Goal: Task Accomplishment & Management: Use online tool/utility

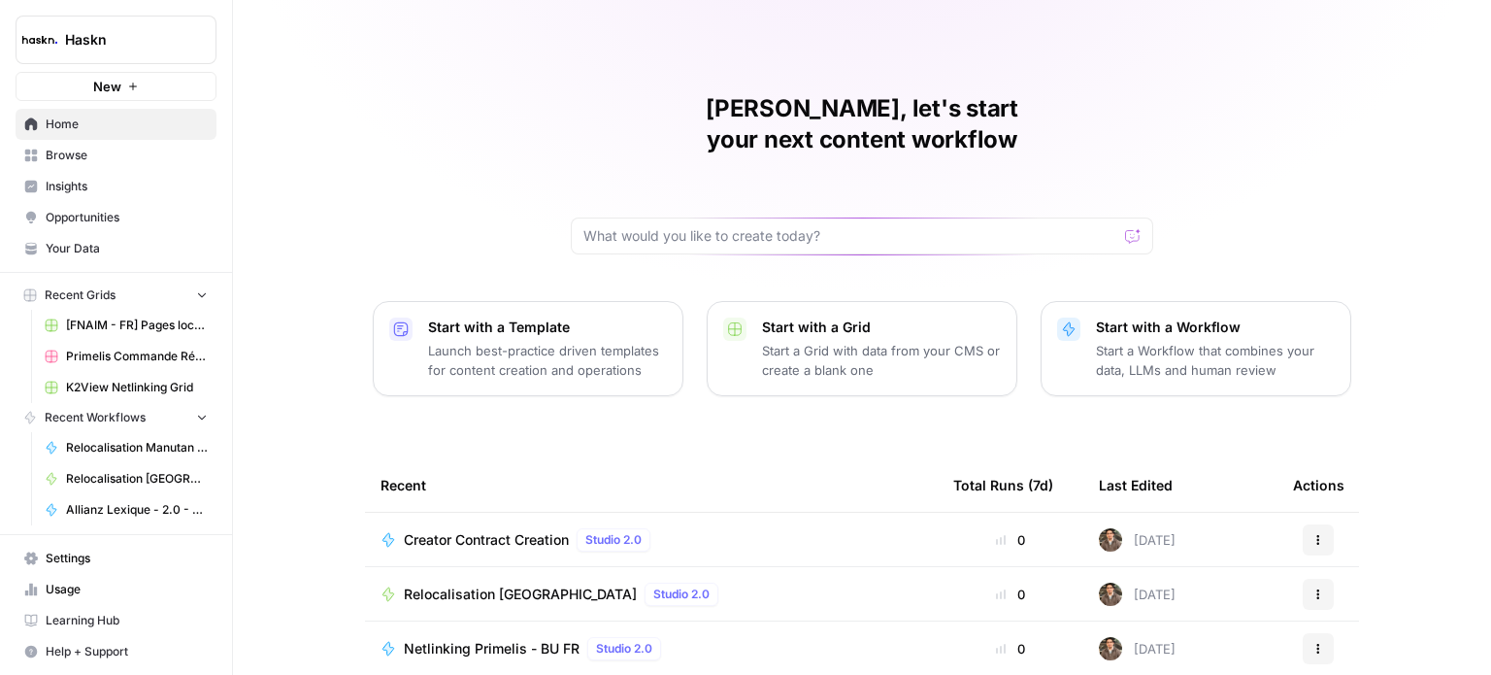
click at [264, 199] on div "[PERSON_NAME], let's start your next content workflow Start with a Template Lau…" at bounding box center [862, 462] width 1258 height 924
click at [140, 160] on span "Browse" at bounding box center [127, 155] width 162 height 17
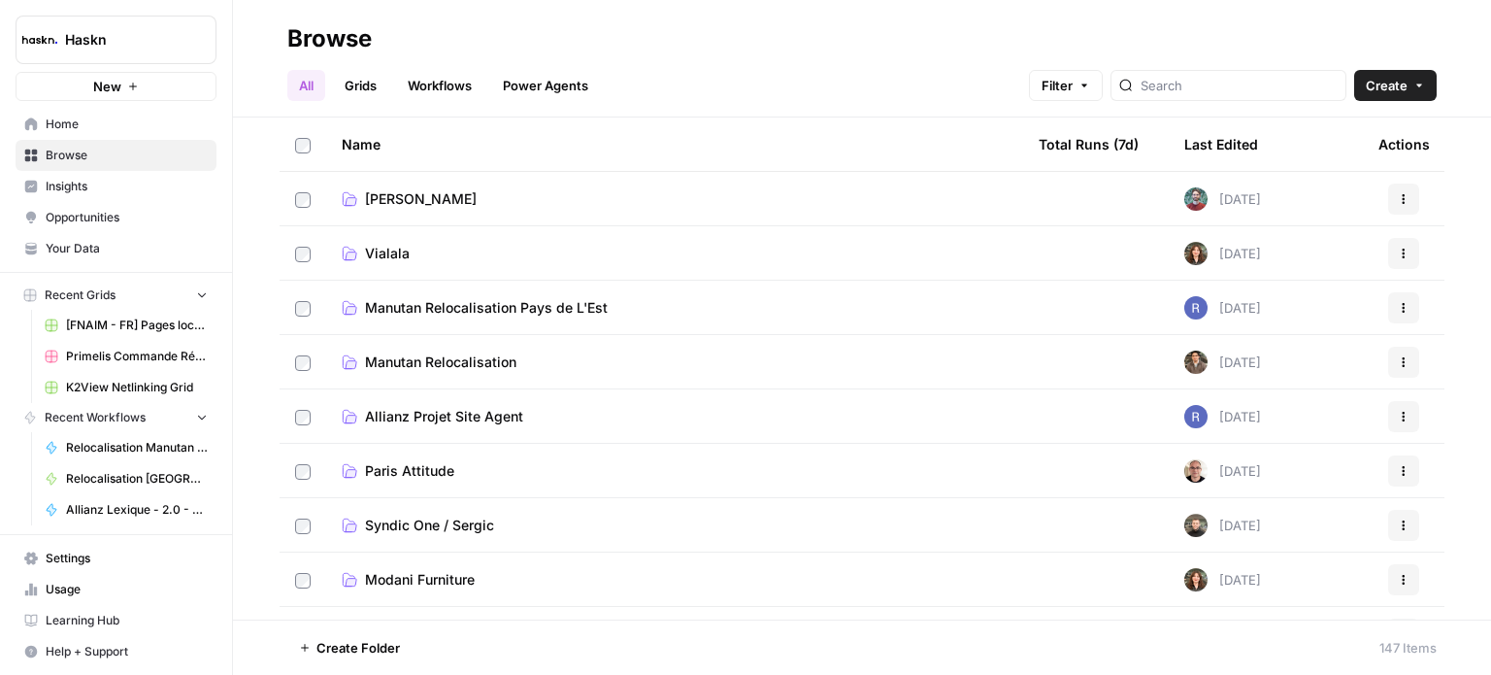
click at [472, 87] on link "Workflows" at bounding box center [439, 85] width 87 height 31
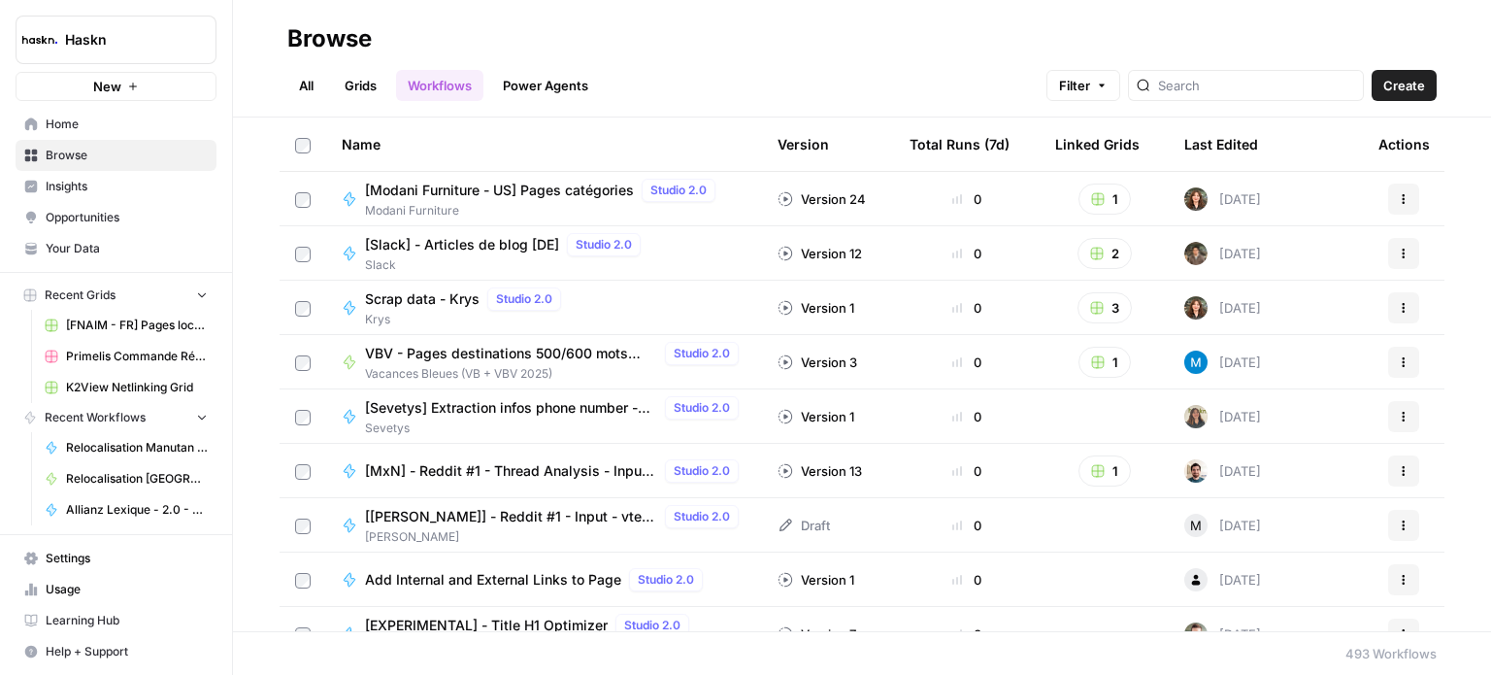
click at [994, 65] on div "All Grids Workflows Power Agents Filter Create" at bounding box center [861, 77] width 1149 height 47
click at [1262, 95] on div at bounding box center [1246, 85] width 236 height 31
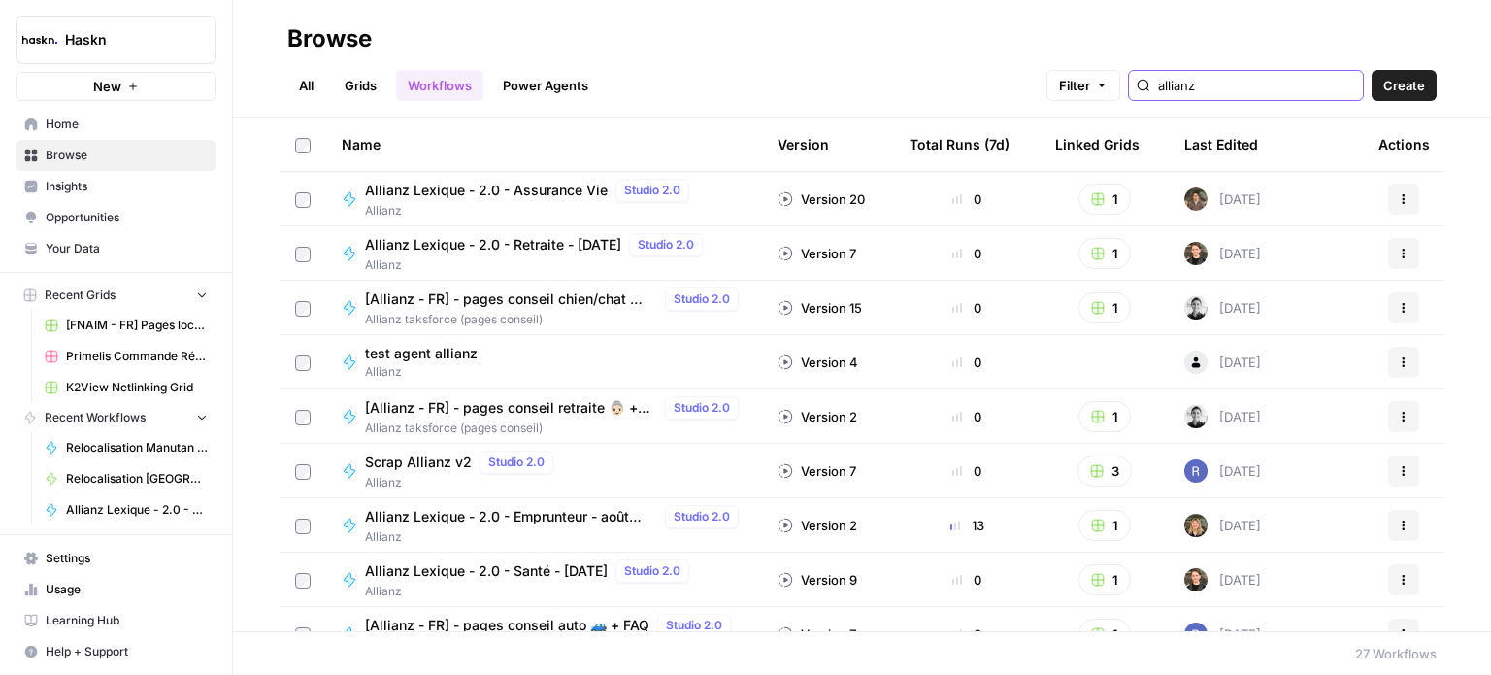
type input "allianz"
click at [322, 84] on link "All" at bounding box center [306, 85] width 38 height 31
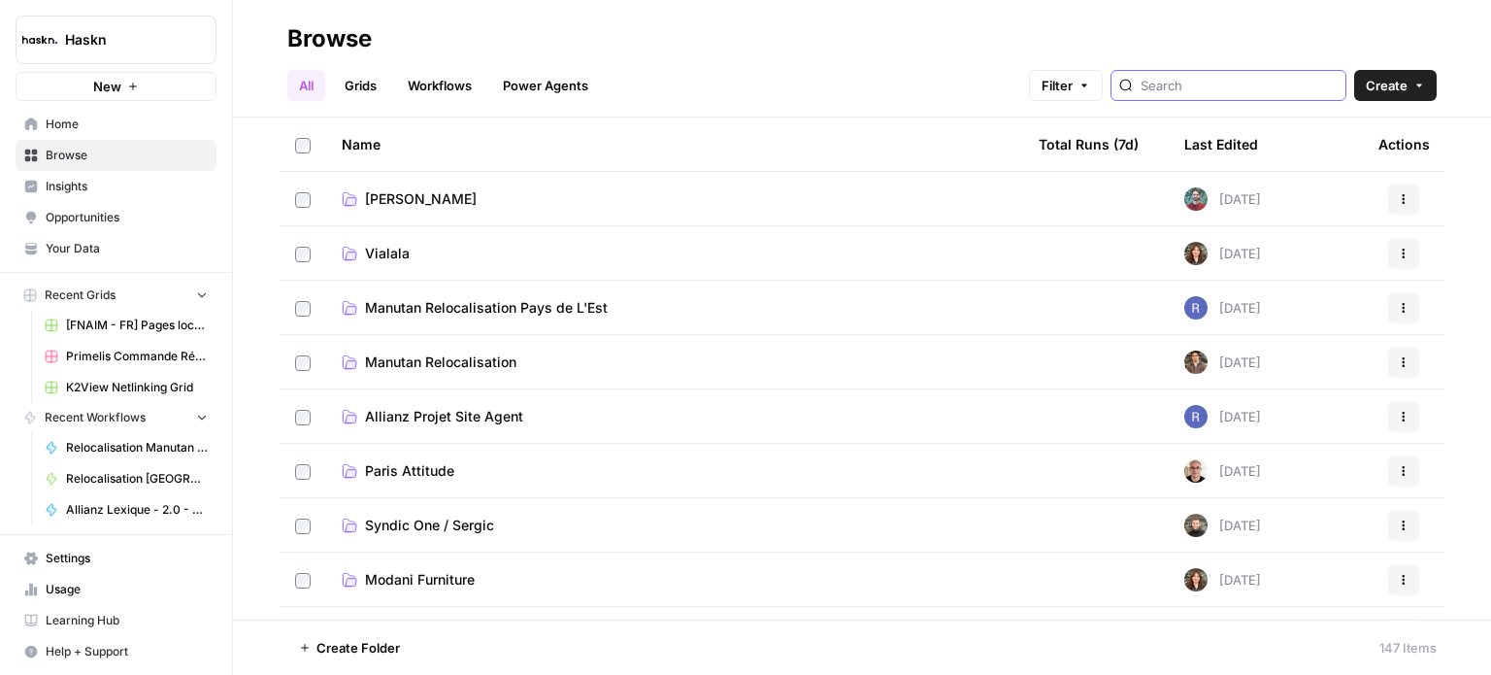
click at [1194, 84] on input "search" at bounding box center [1238, 85] width 197 height 19
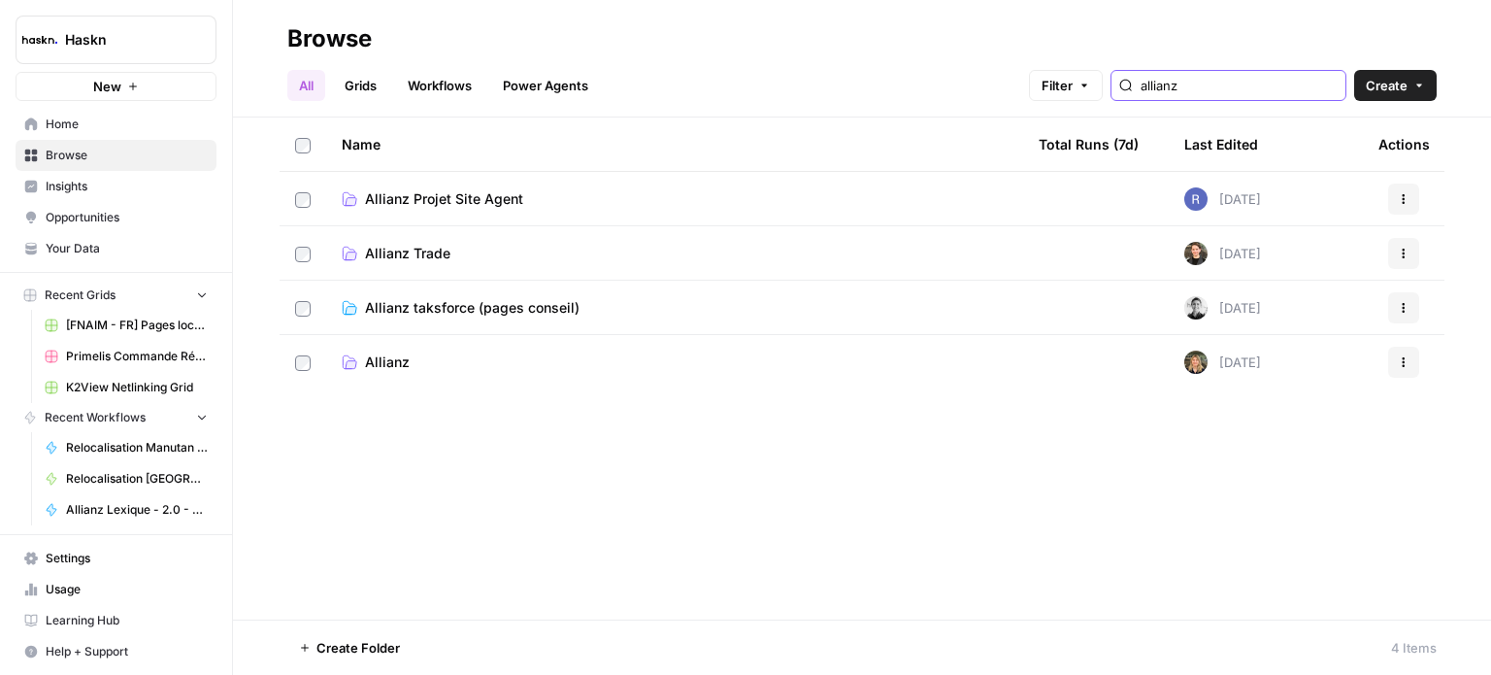
type input "allianz"
click at [392, 368] on span "Allianz" at bounding box center [387, 361] width 45 height 19
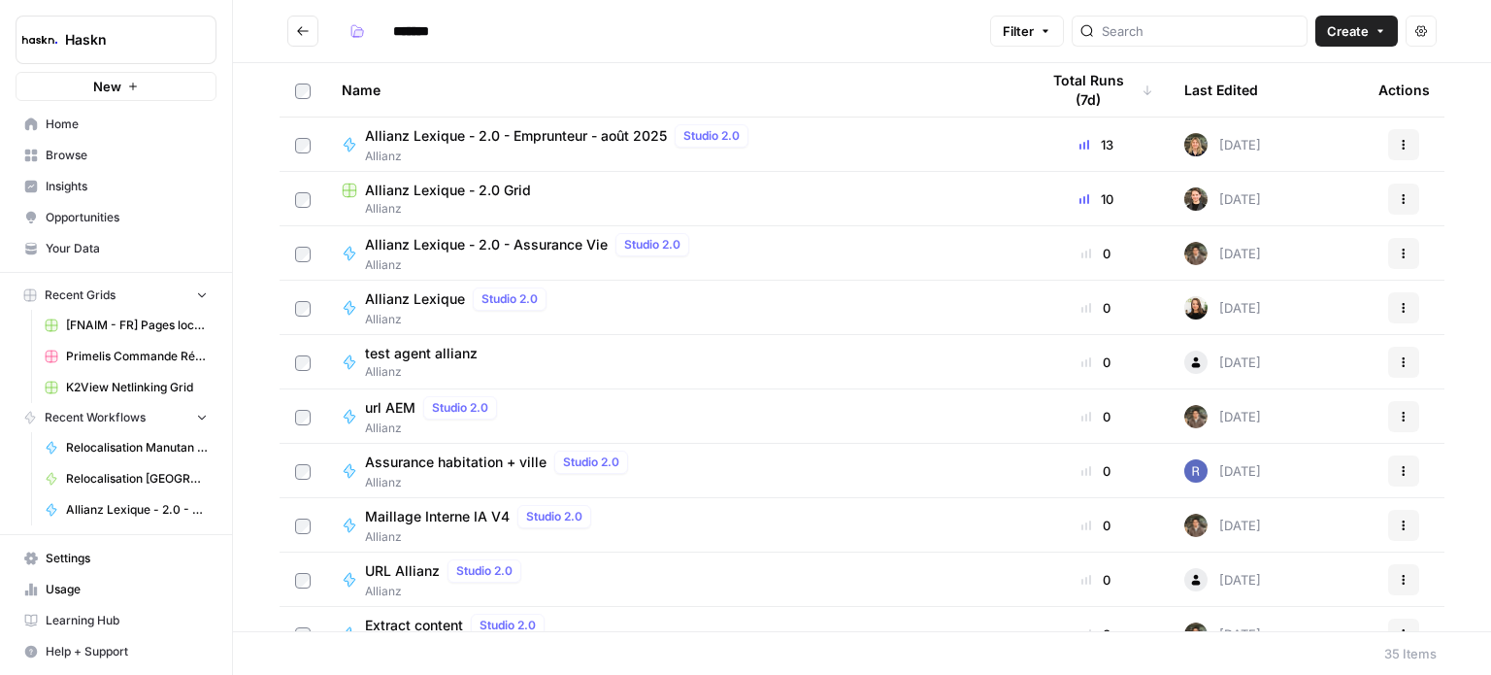
scroll to position [16, 0]
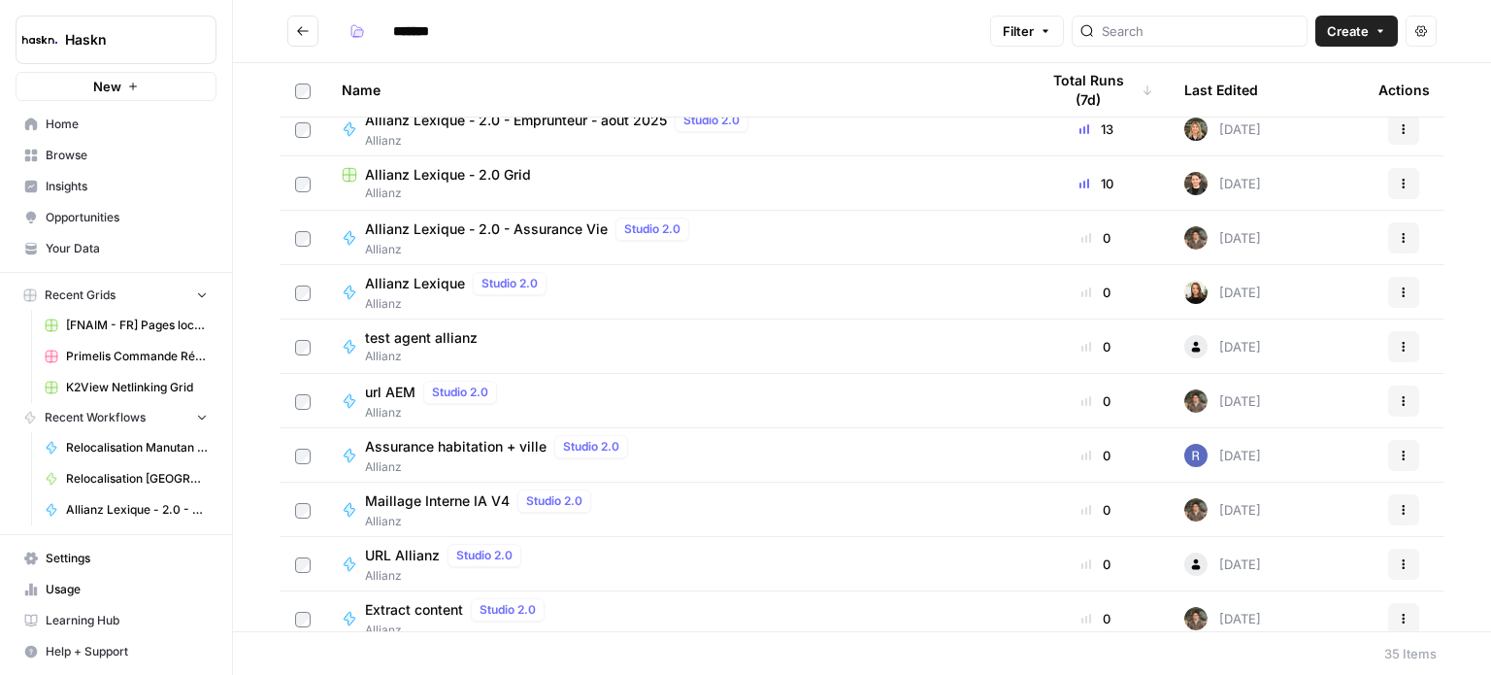
click at [493, 437] on span "Assurance habitation + ville" at bounding box center [455, 446] width 181 height 19
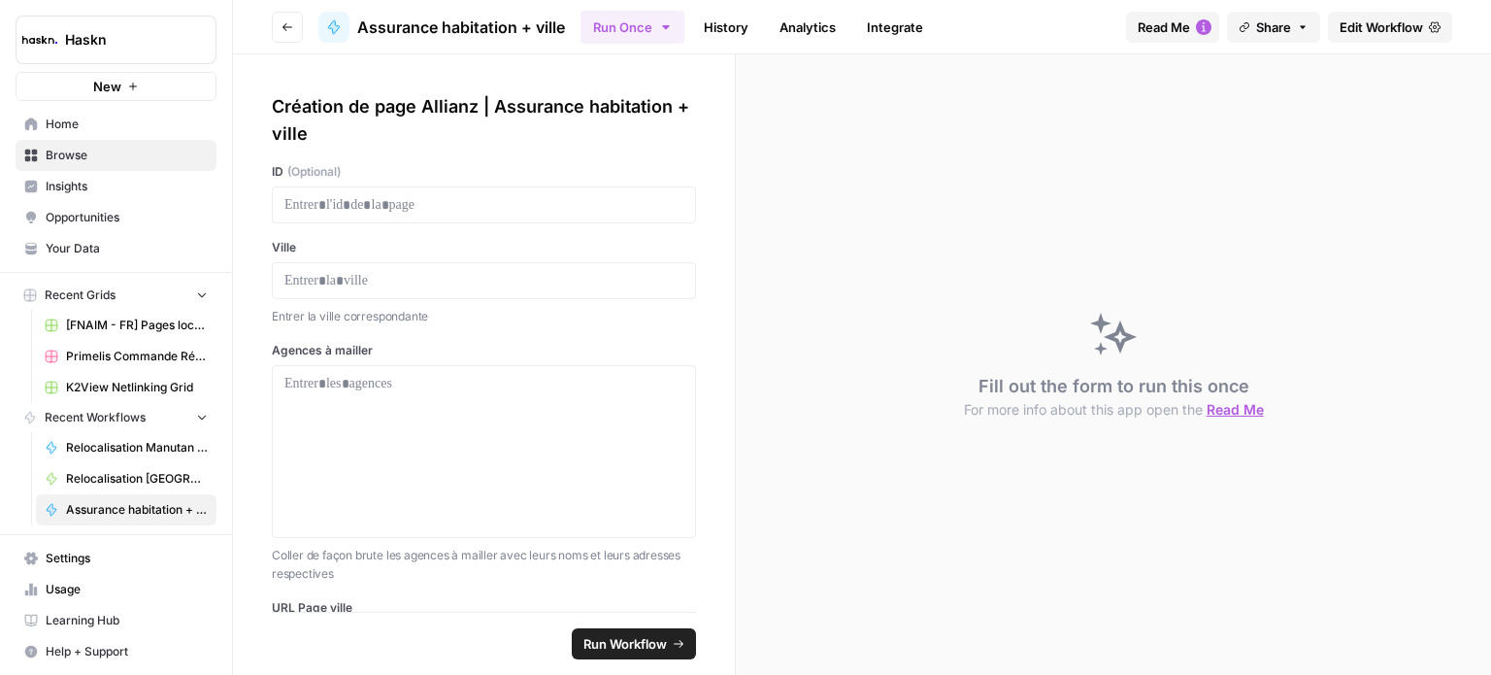
click at [1402, 16] on link "Edit Workflow" at bounding box center [1390, 27] width 124 height 31
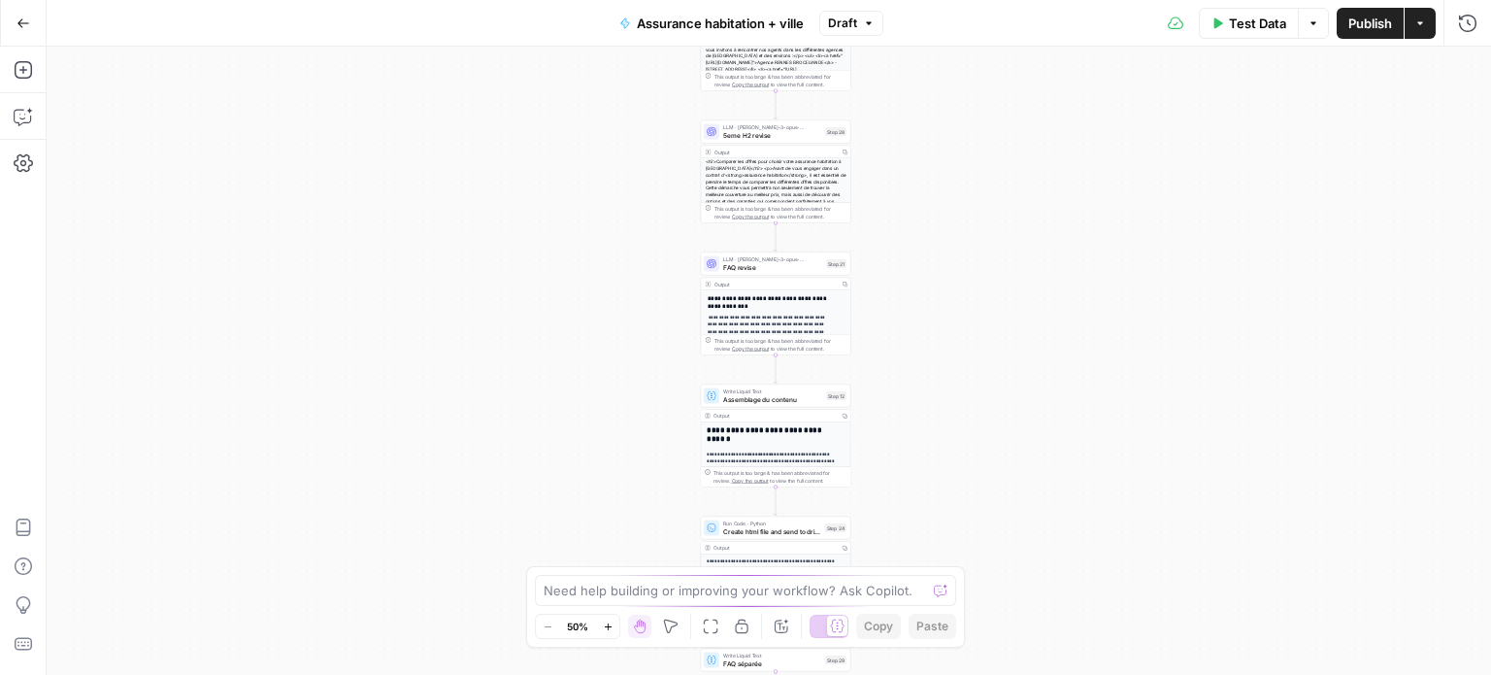
drag, startPoint x: 1001, startPoint y: 399, endPoint x: 1009, endPoint y: 58, distance: 340.8
click at [1009, 58] on div "**********" at bounding box center [769, 361] width 1444 height 628
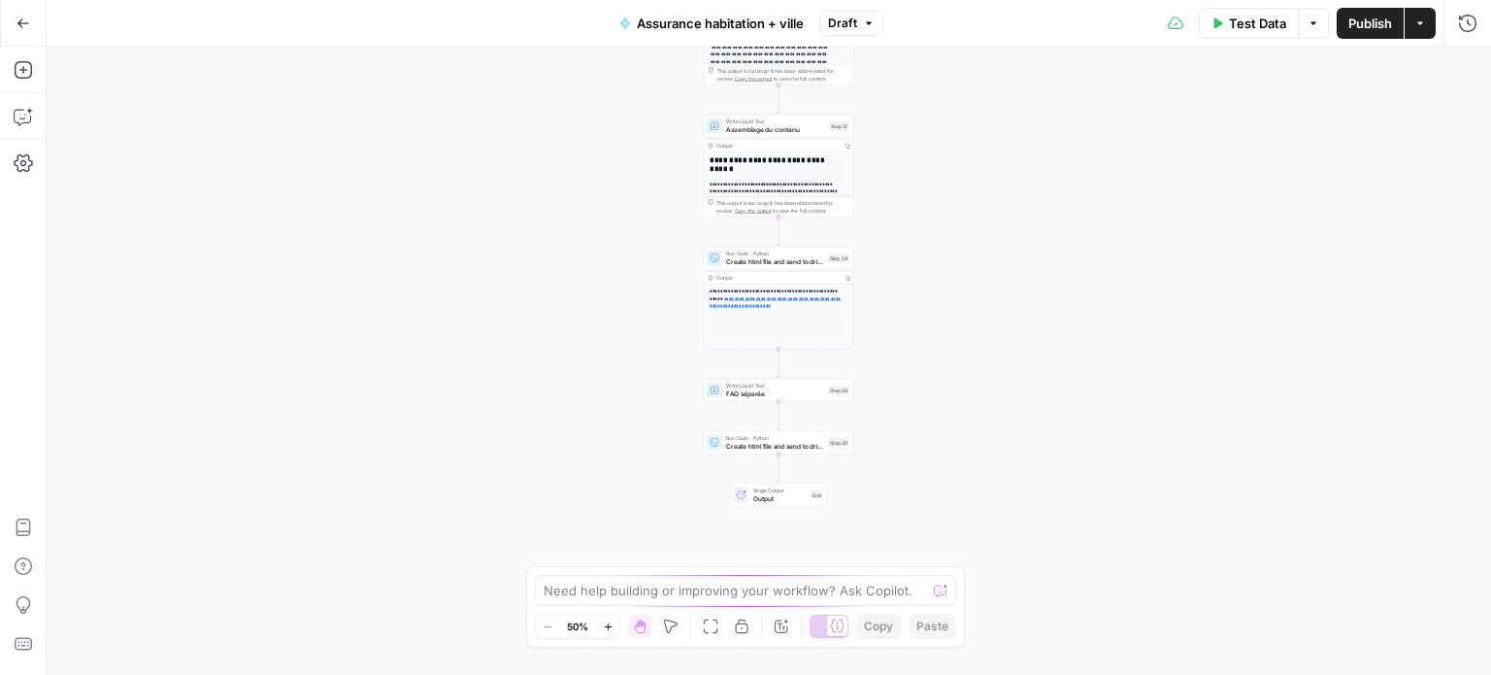
drag, startPoint x: 990, startPoint y: 156, endPoint x: 993, endPoint y: 62, distance: 94.2
click at [993, 62] on div "**********" at bounding box center [769, 361] width 1444 height 628
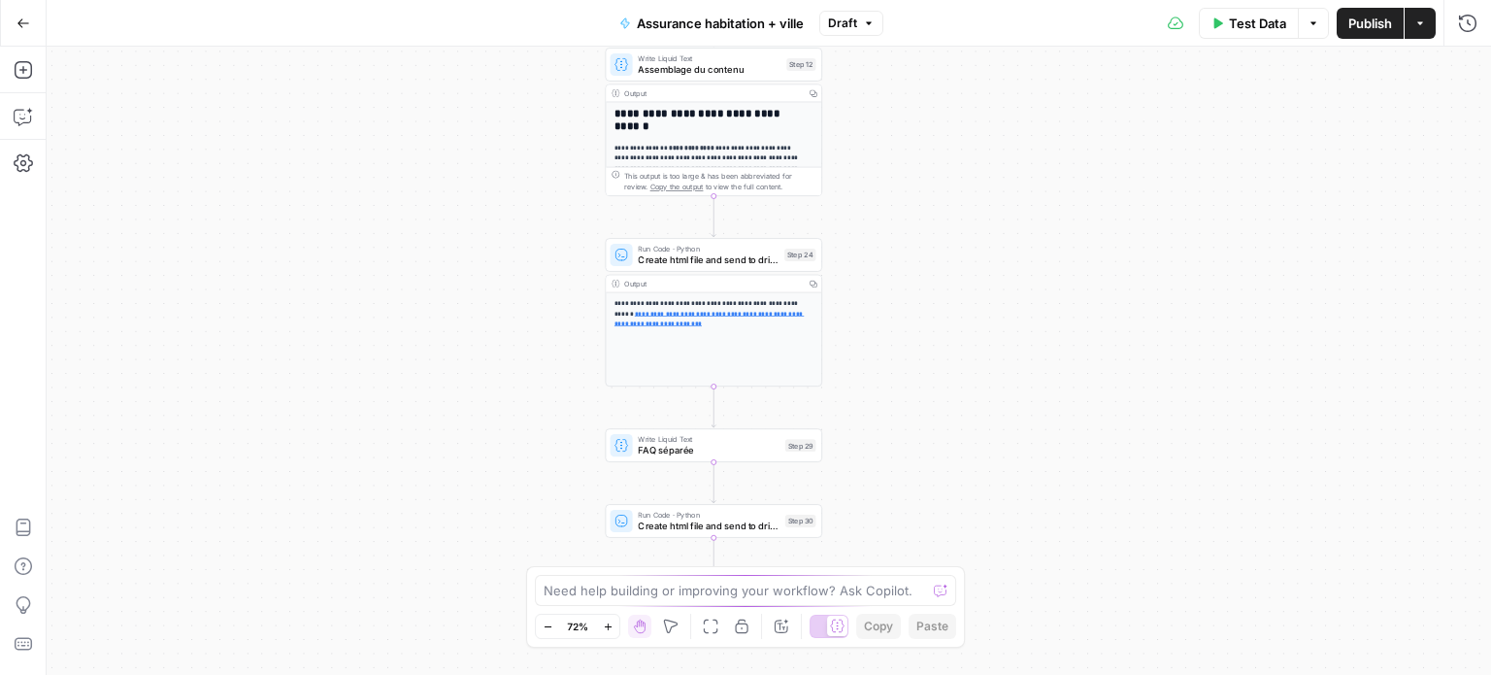
click at [717, 62] on span "Assemblage du contenu" at bounding box center [709, 69] width 143 height 14
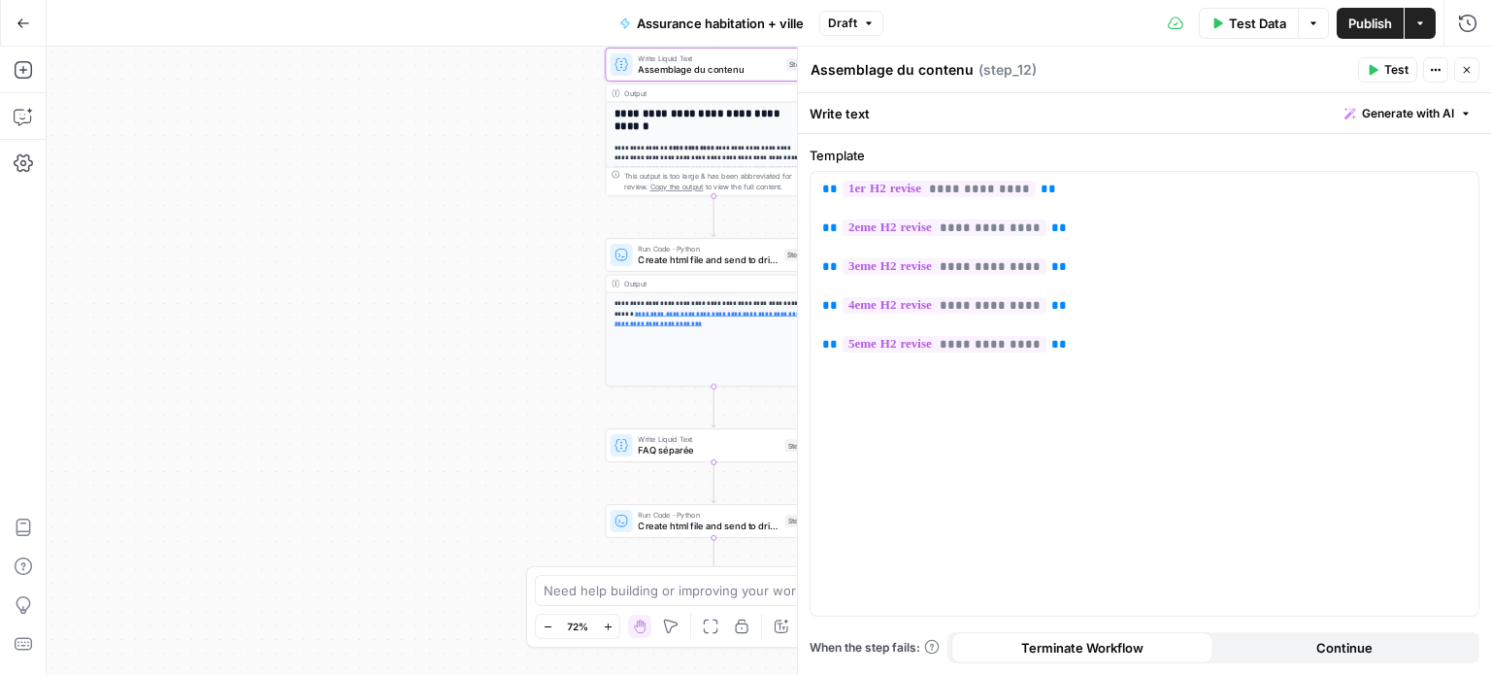
click at [1463, 72] on icon "button" at bounding box center [1467, 70] width 12 height 12
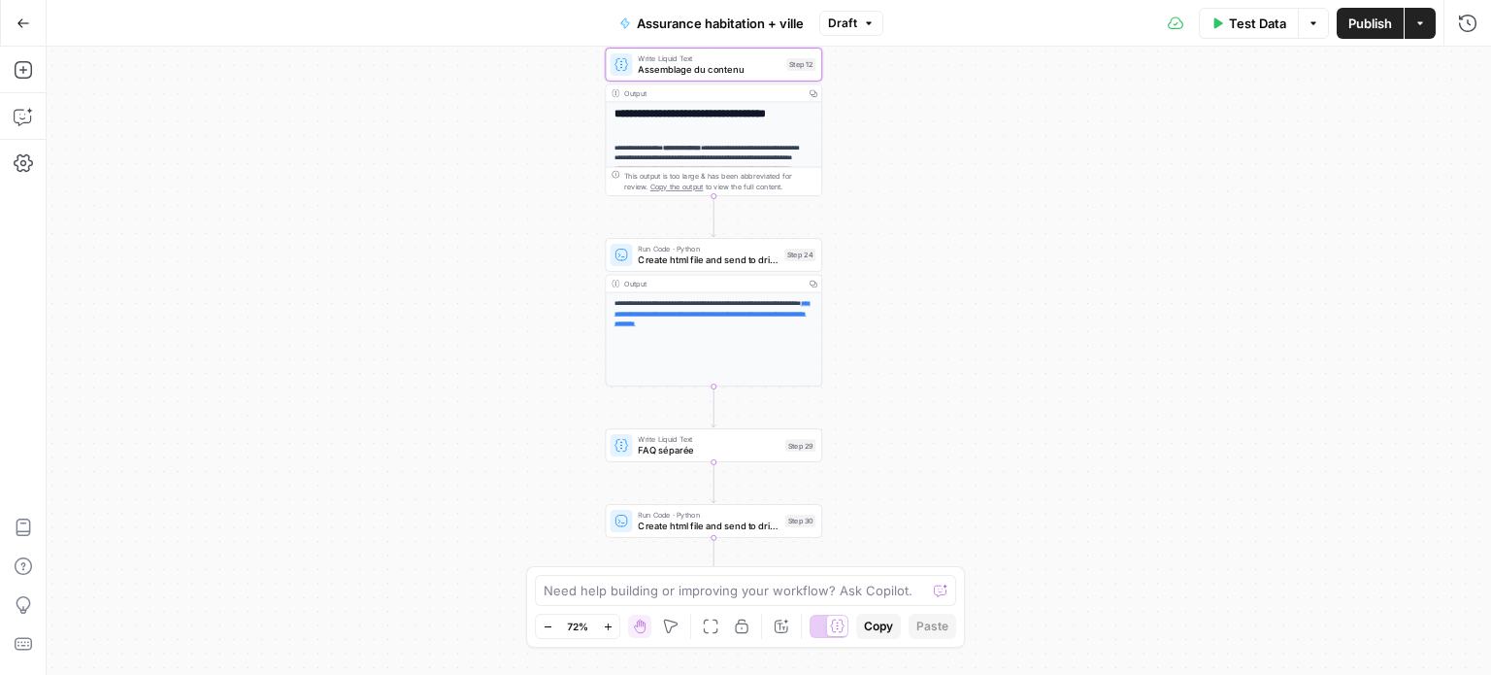
click at [738, 260] on span "Create html file and send to drive" at bounding box center [708, 259] width 141 height 14
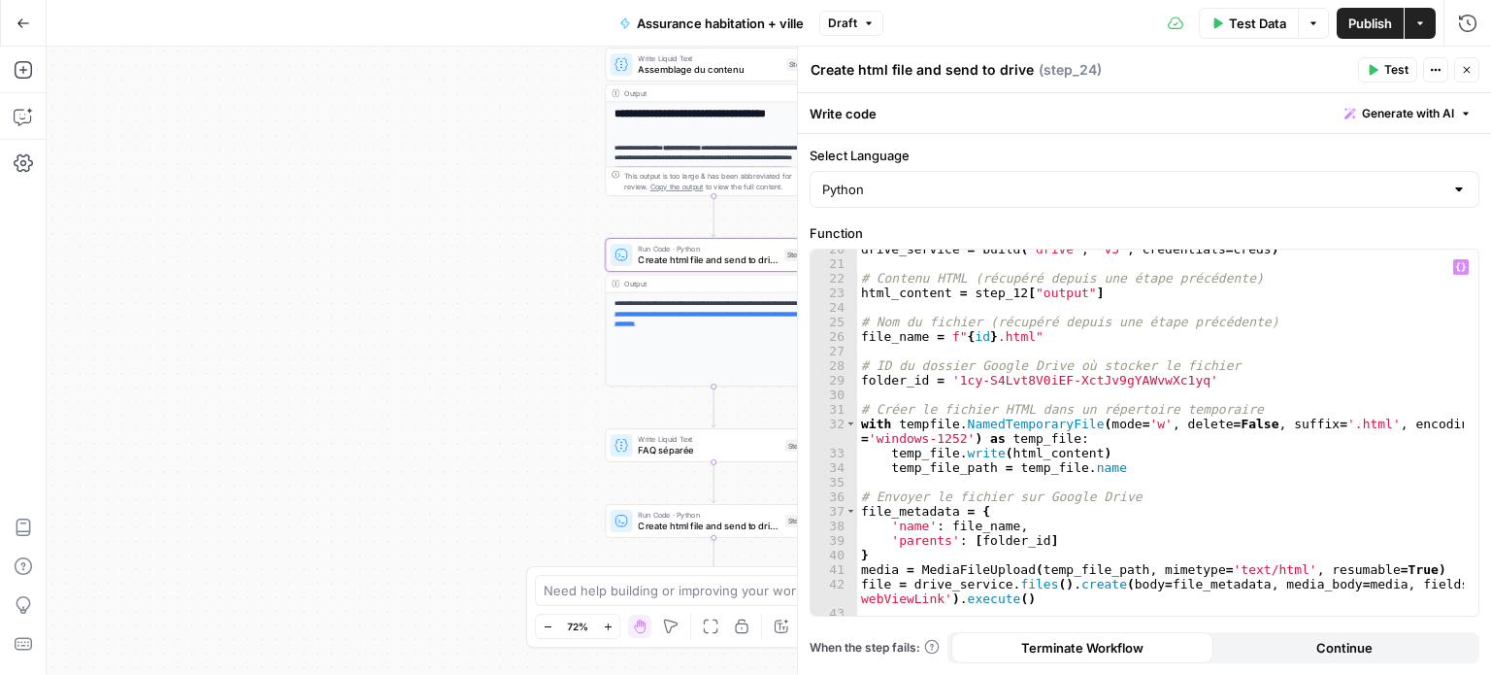
scroll to position [313, 0]
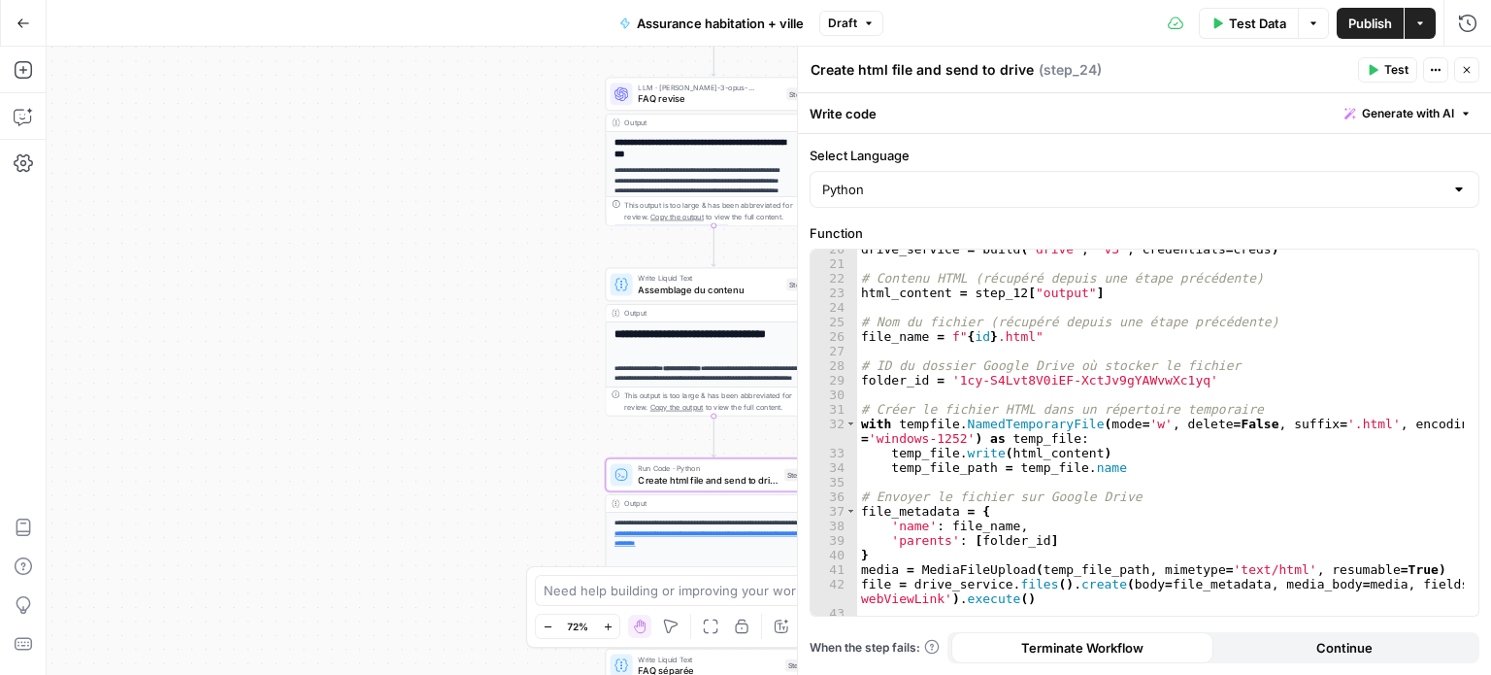
click at [831, 654] on span "When the step fails:" at bounding box center [874, 647] width 130 height 17
click at [19, 36] on button "Go Back" at bounding box center [23, 23] width 35 height 35
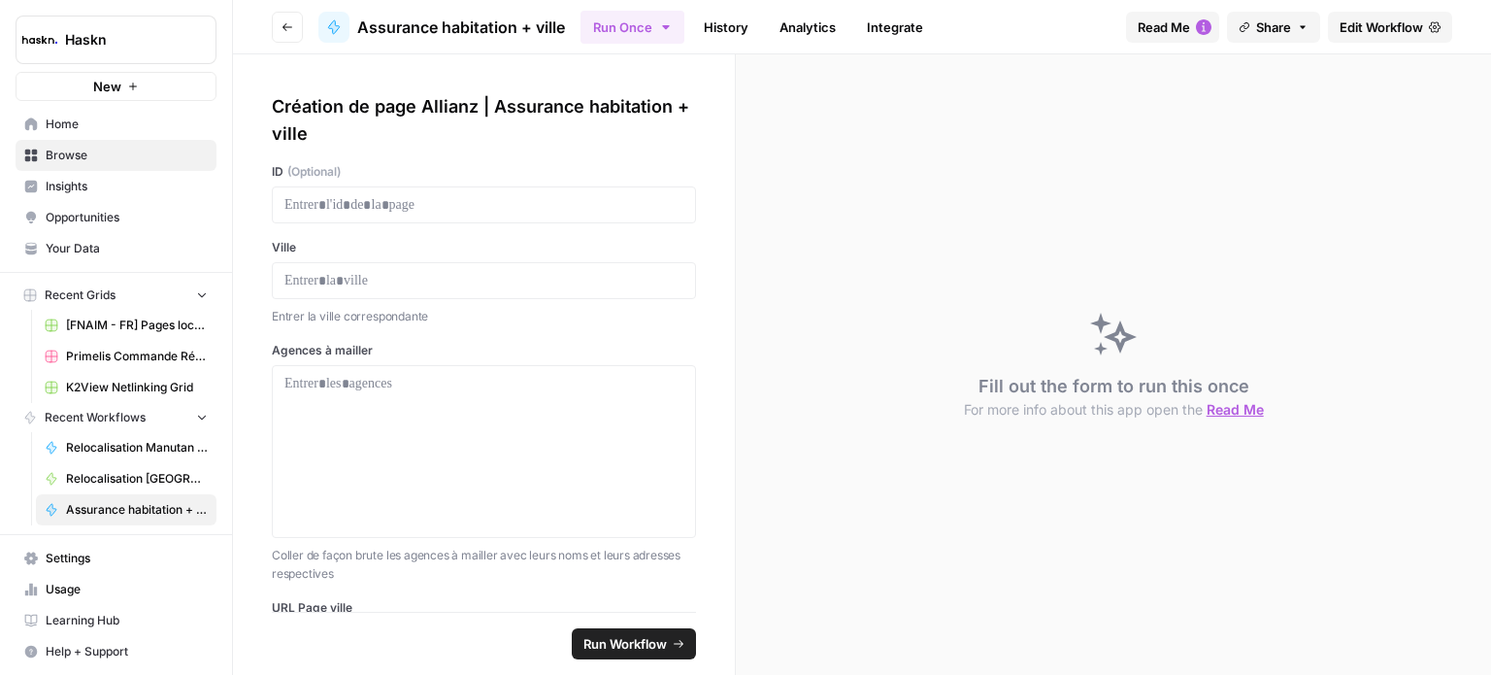
click at [161, 148] on span "Browse" at bounding box center [127, 155] width 162 height 17
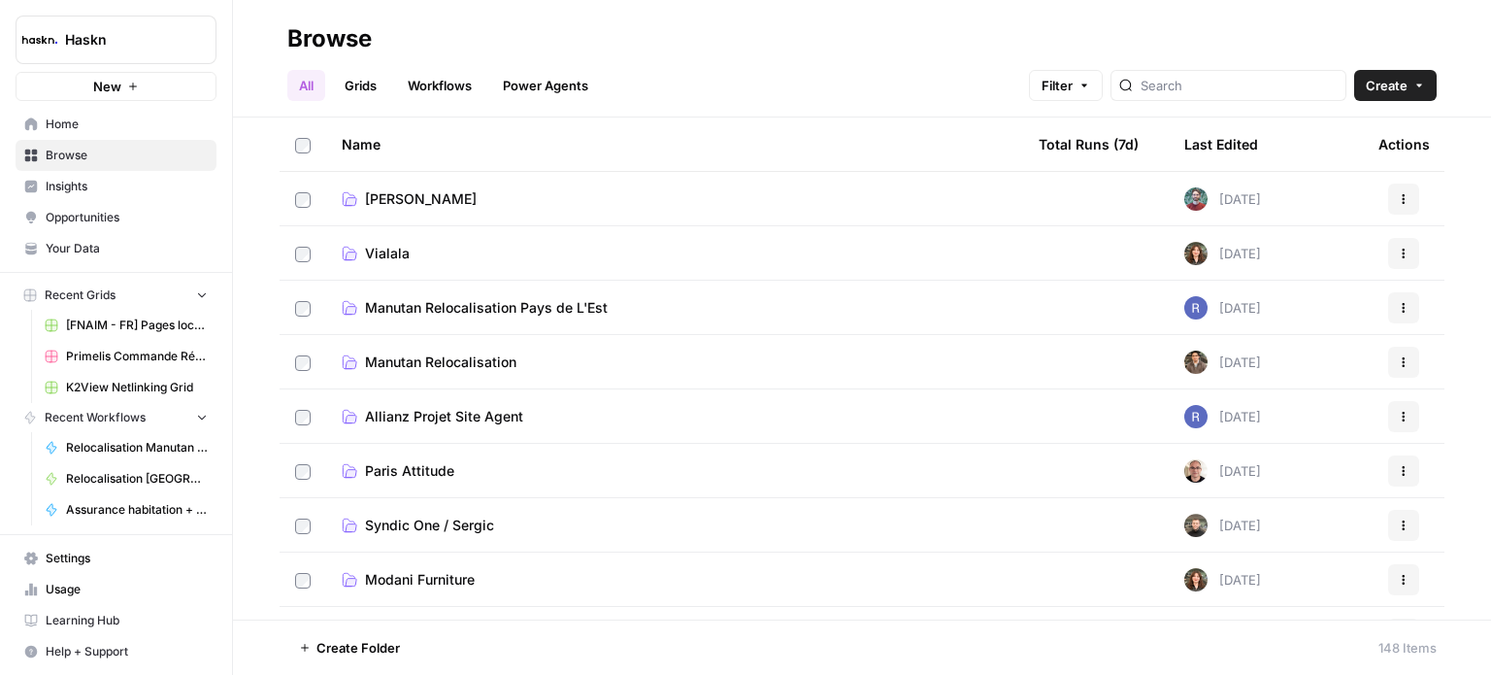
click at [1250, 73] on div at bounding box center [1228, 85] width 236 height 31
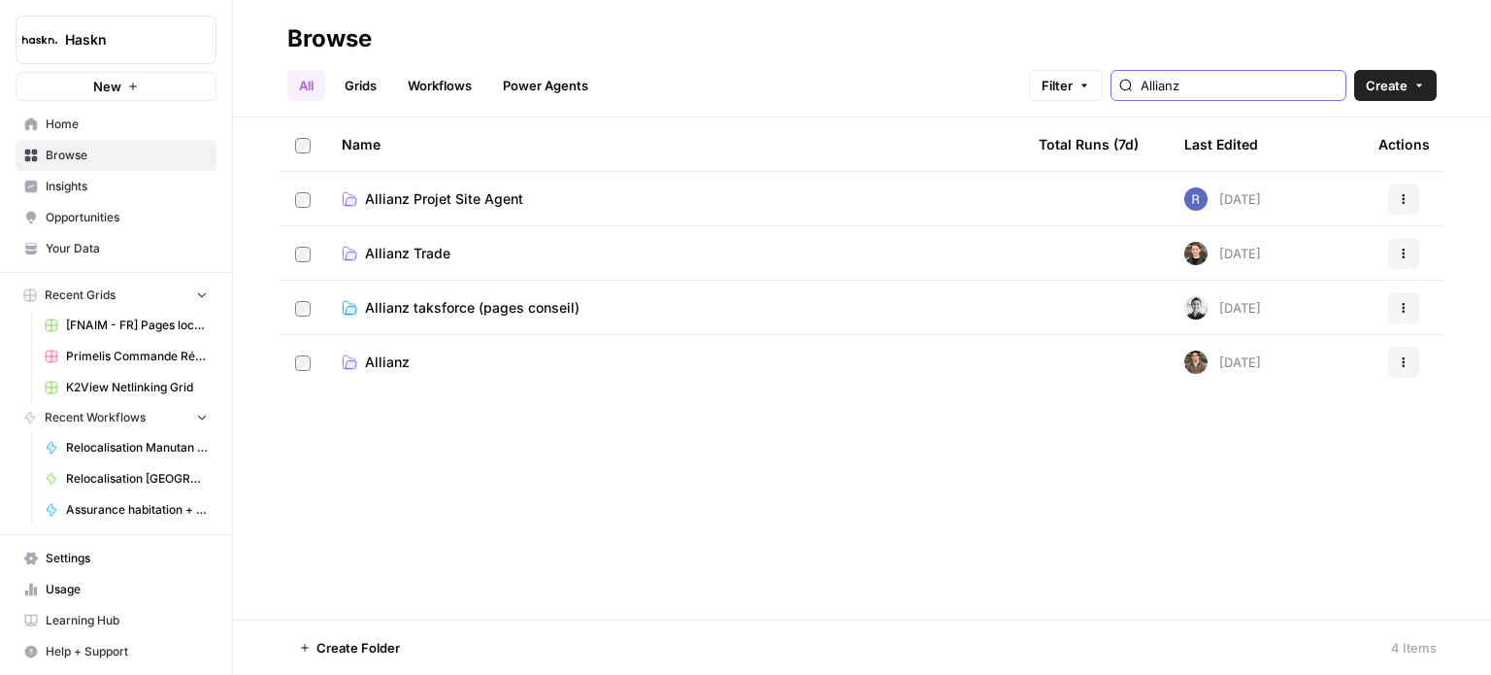
type input "Allianz"
click at [396, 364] on span "Allianz" at bounding box center [387, 361] width 45 height 19
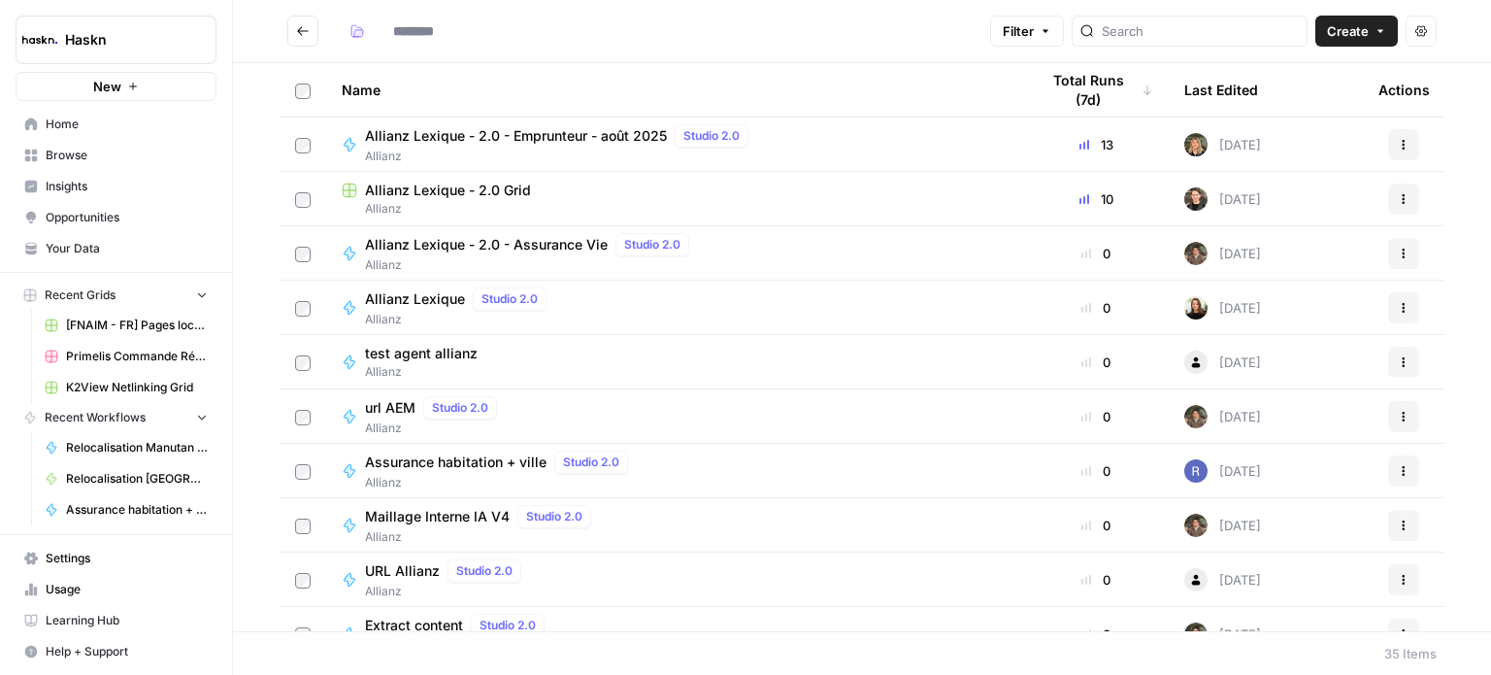
type input "*******"
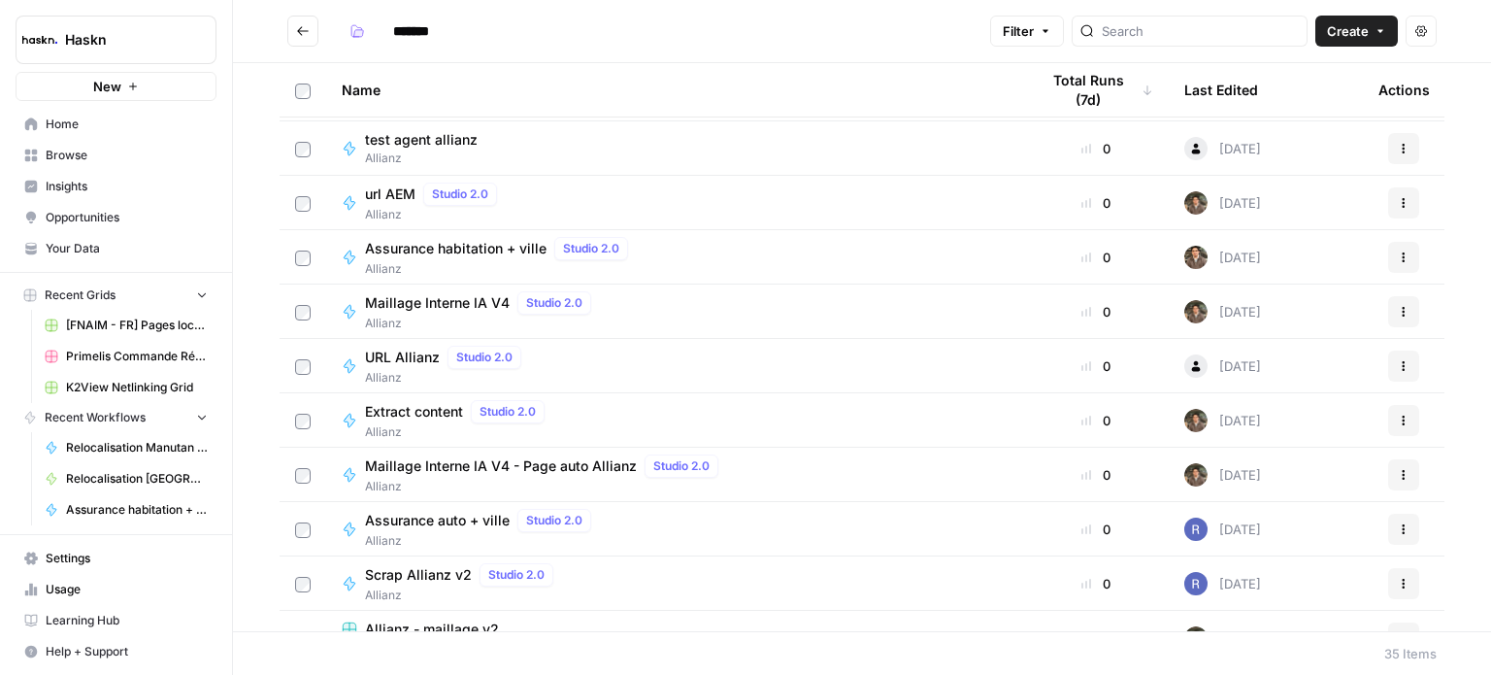
scroll to position [214, 0]
click at [512, 249] on span "Assurance habitation + ville" at bounding box center [455, 248] width 181 height 19
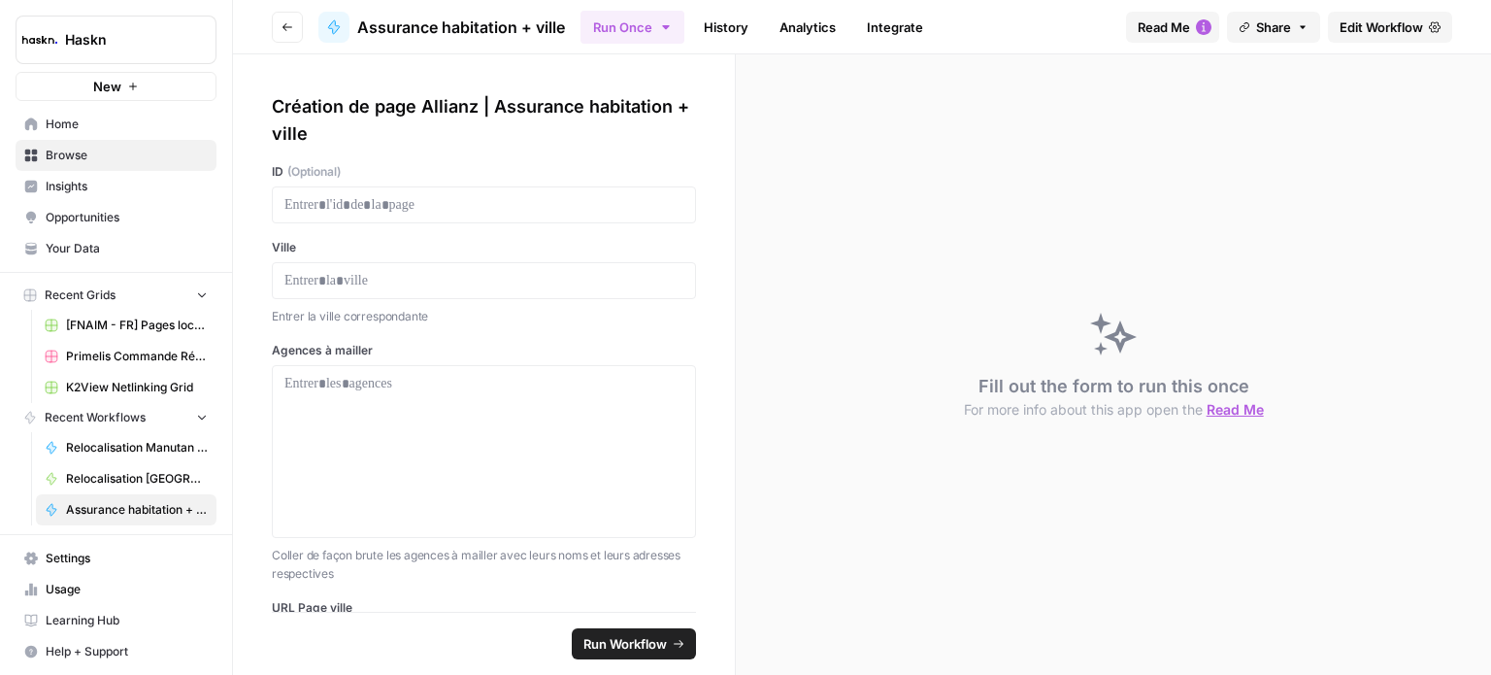
click at [1424, 25] on link "Edit Workflow" at bounding box center [1390, 27] width 124 height 31
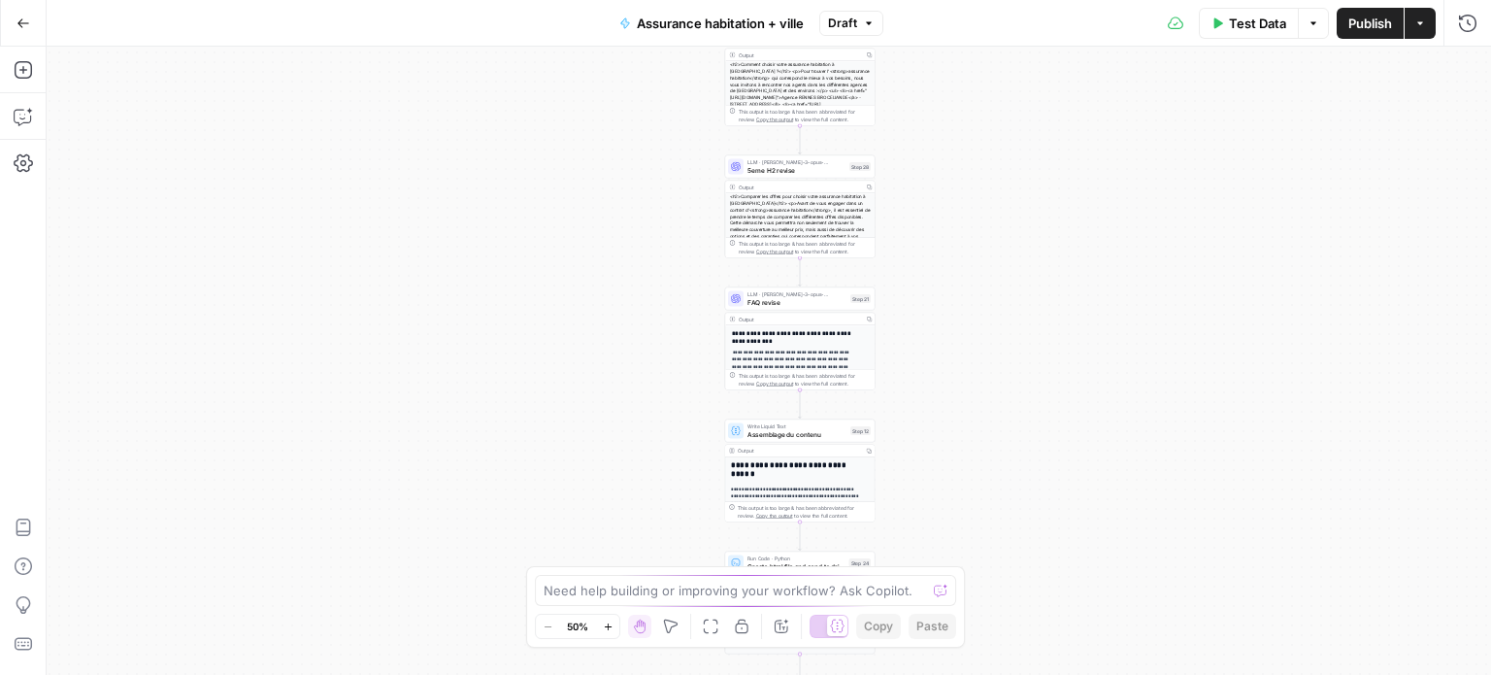
drag, startPoint x: 936, startPoint y: 458, endPoint x: 967, endPoint y: 158, distance: 301.5
click at [967, 158] on div "**********" at bounding box center [769, 361] width 1444 height 628
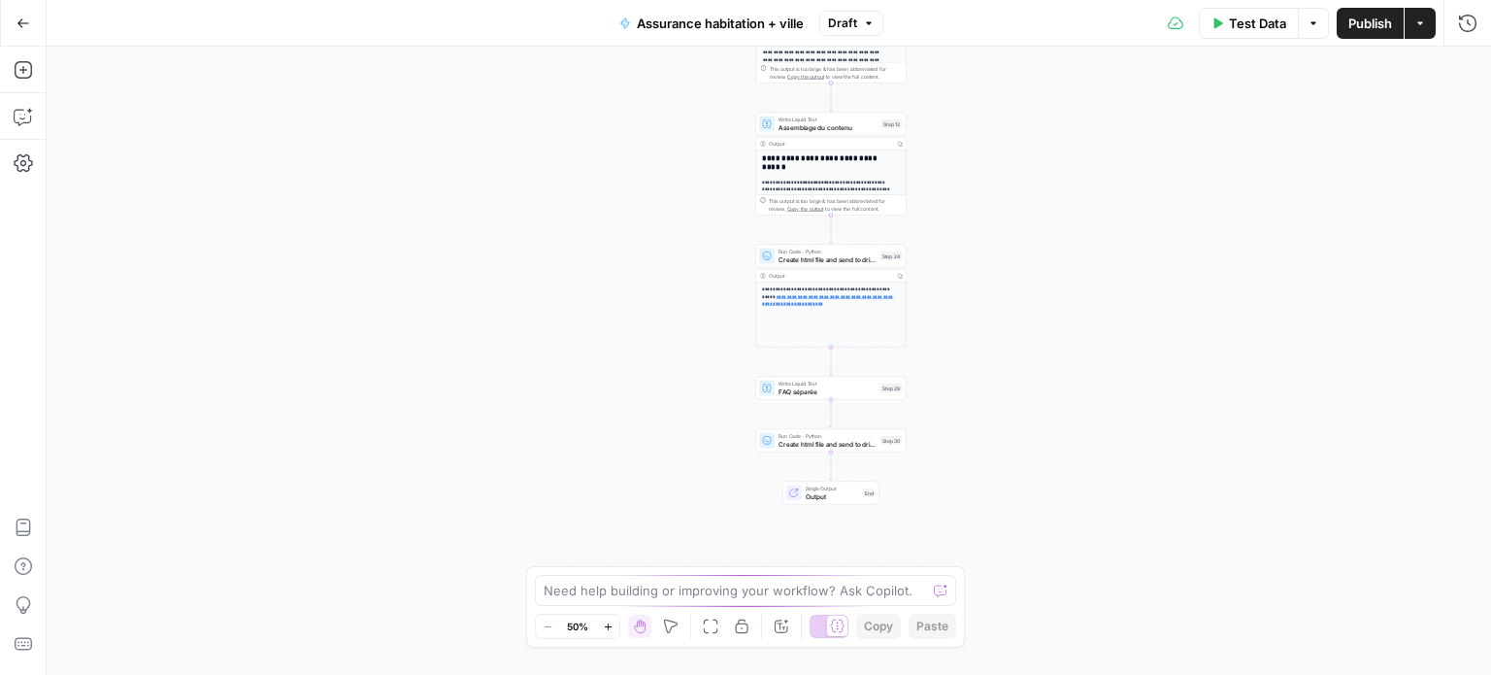
drag, startPoint x: 972, startPoint y: 292, endPoint x: 1007, endPoint y: 42, distance: 253.0
click at [1007, 42] on div "**********" at bounding box center [745, 337] width 1491 height 675
click at [865, 255] on span "Create html file and send to drive" at bounding box center [828, 254] width 98 height 10
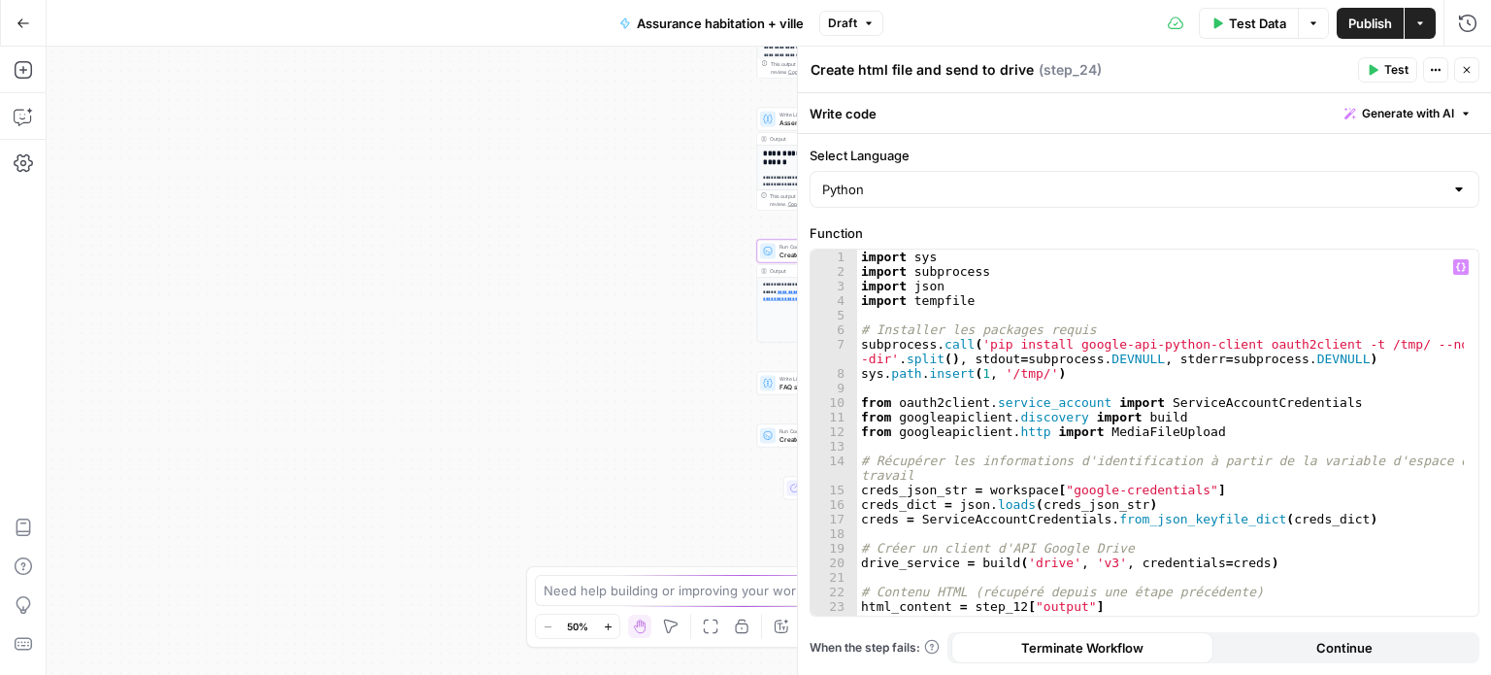
click at [1026, 332] on div "import sys import subprocess import json import tempfile # Installer les packag…" at bounding box center [1161, 447] width 608 height 396
type textarea "**********"
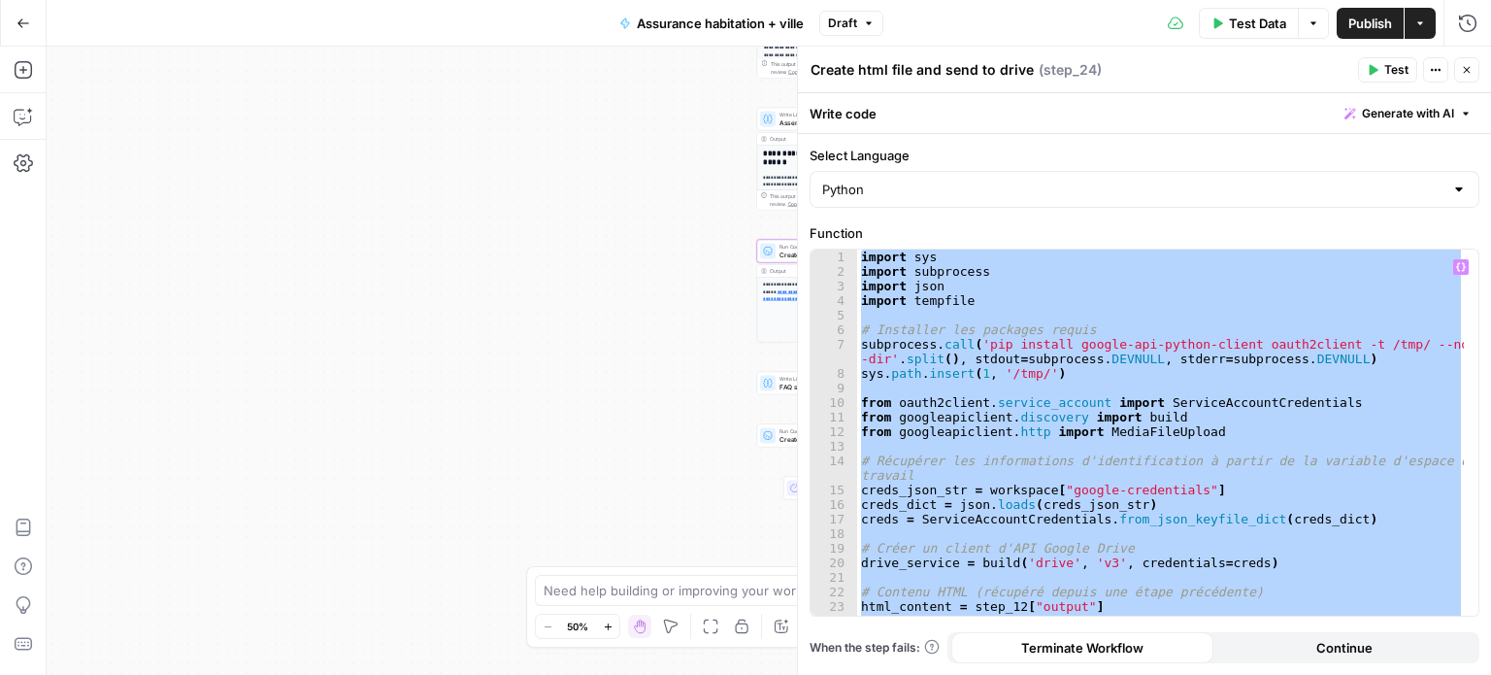
click at [27, 23] on icon "button" at bounding box center [23, 23] width 14 height 14
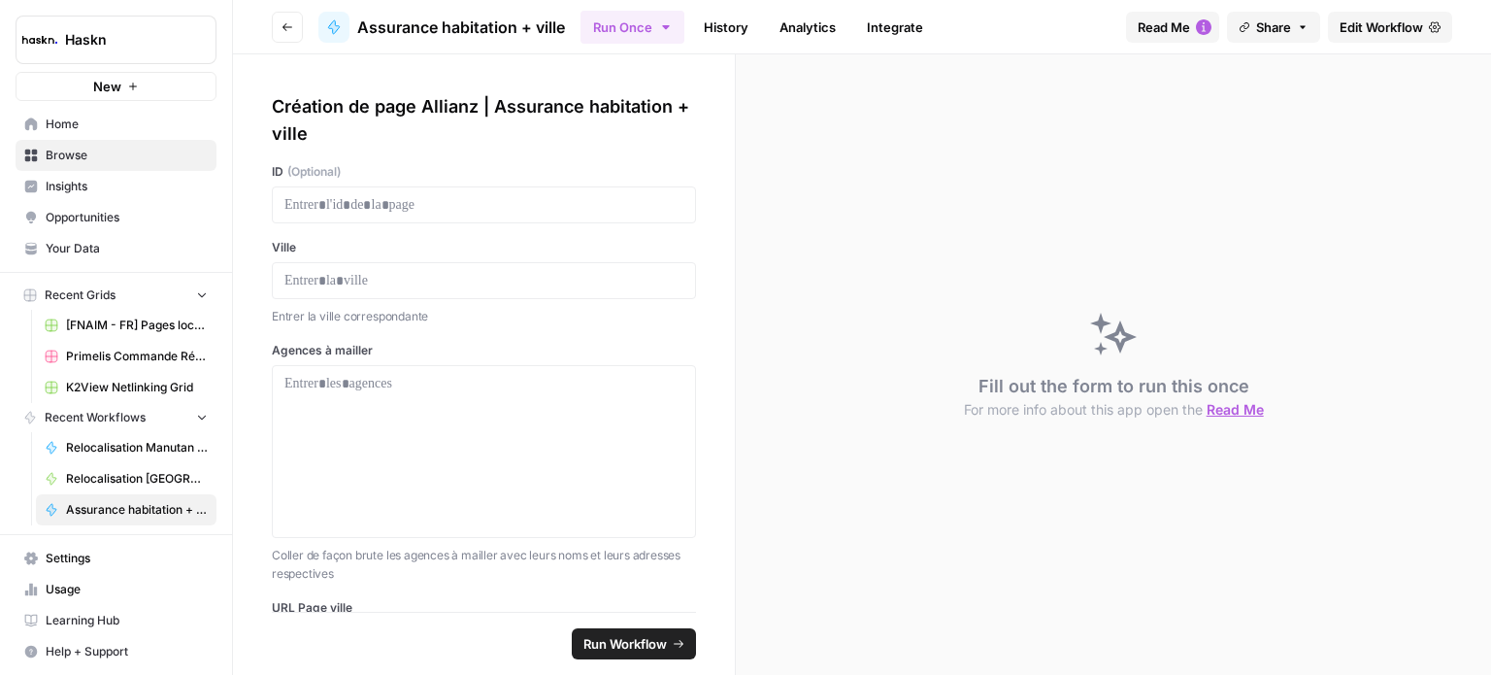
click at [97, 154] on span "Browse" at bounding box center [127, 155] width 162 height 17
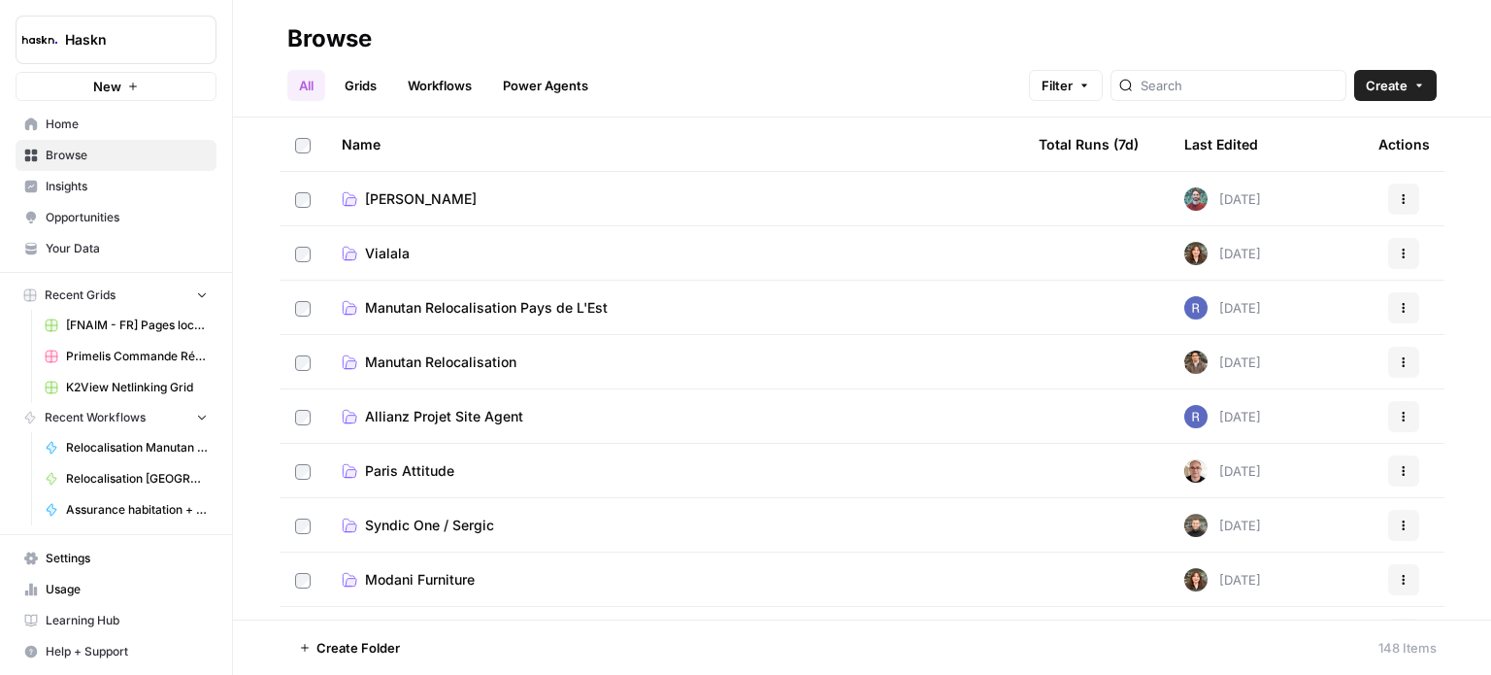
click at [475, 421] on span "Allianz Projet Site Agent" at bounding box center [444, 416] width 158 height 19
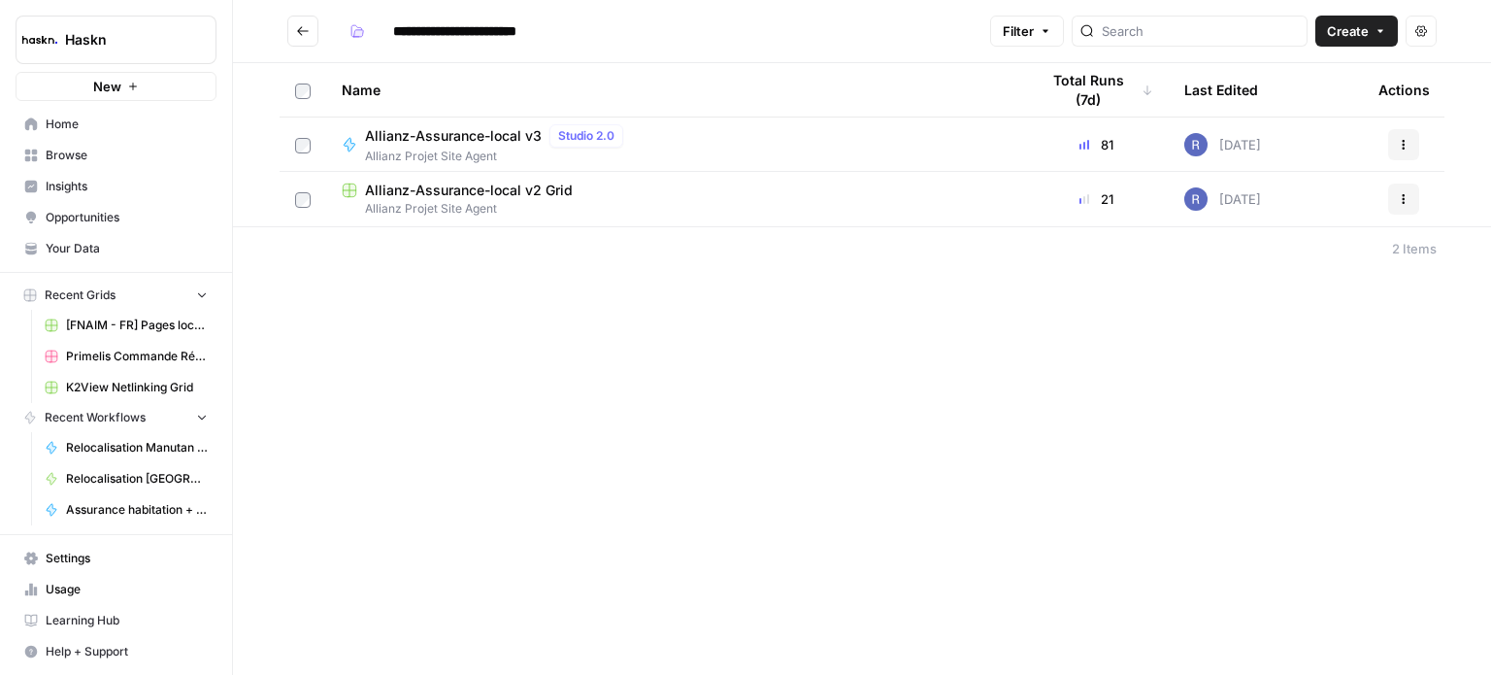
click at [315, 31] on button "Go back" at bounding box center [302, 31] width 31 height 31
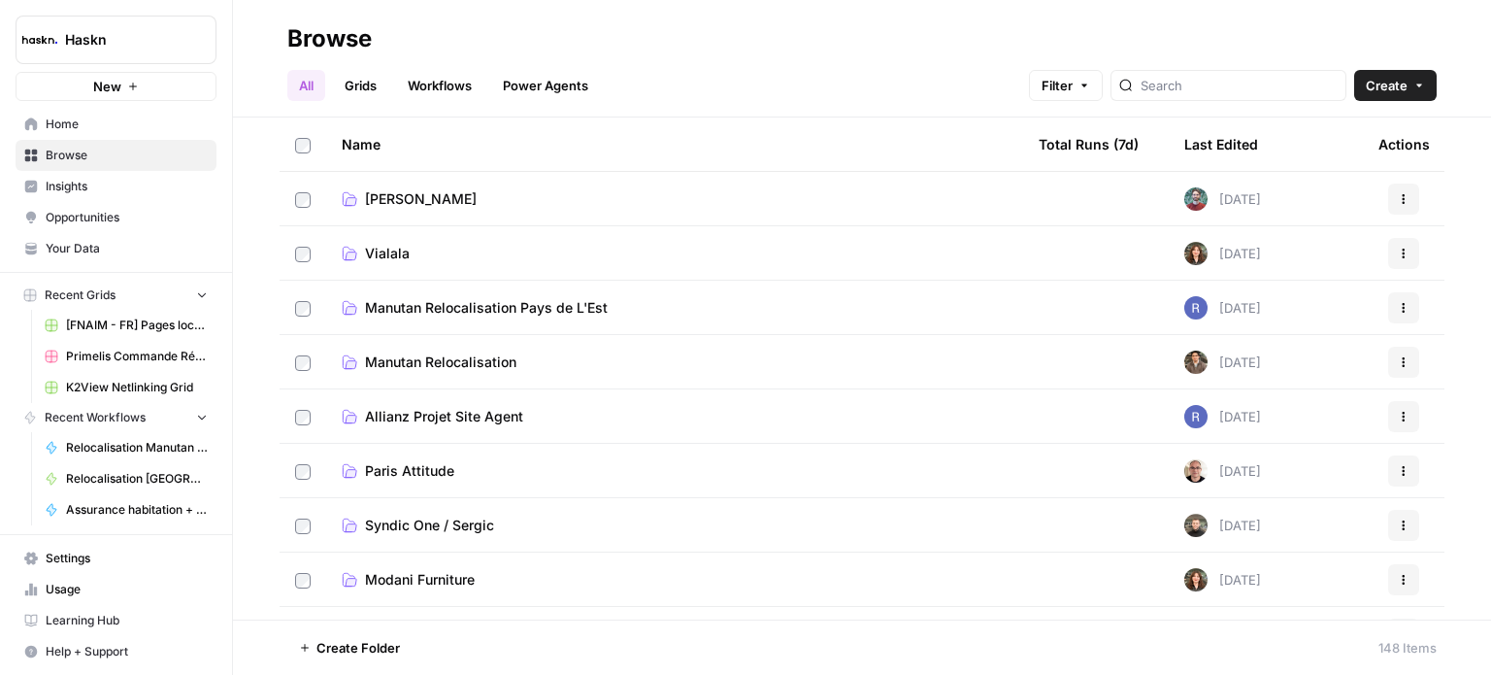
click at [455, 79] on link "Workflows" at bounding box center [439, 85] width 87 height 31
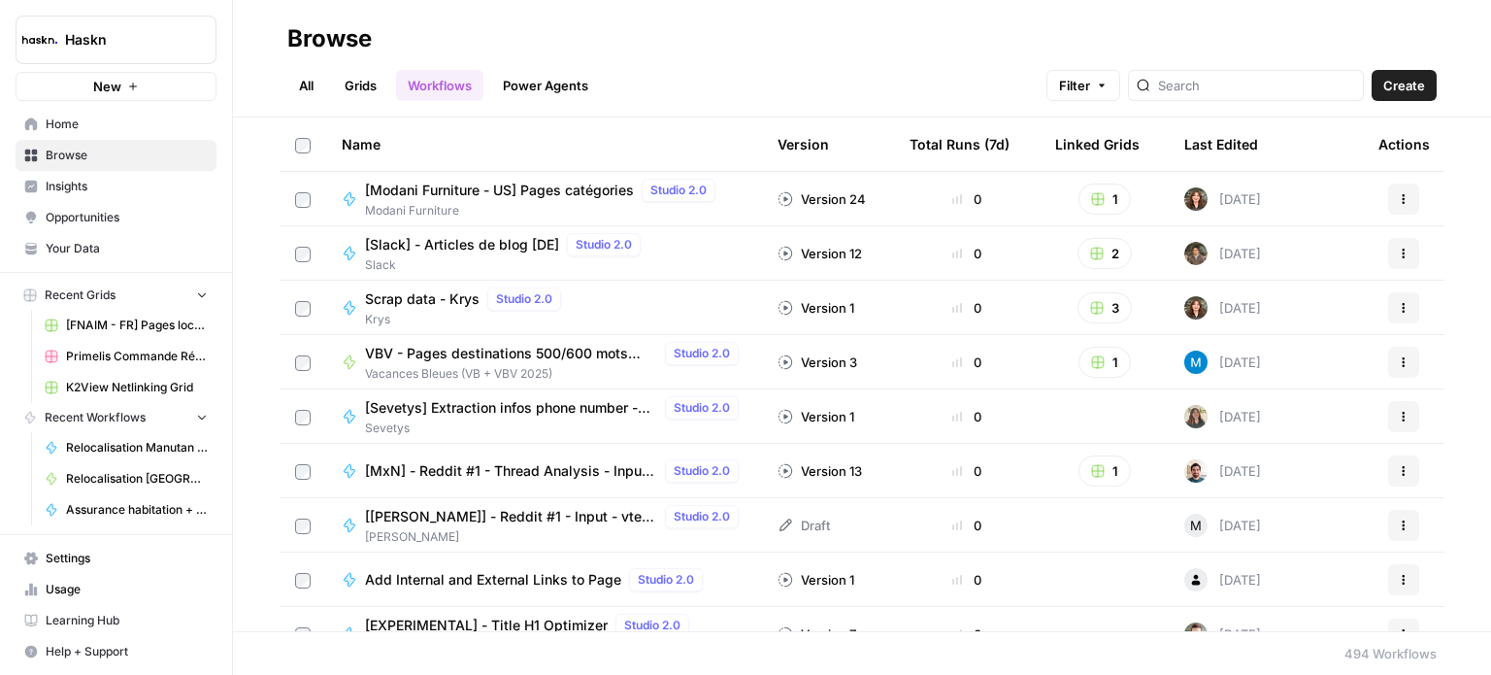
click at [1211, 139] on div "Last Edited" at bounding box center [1221, 143] width 74 height 53
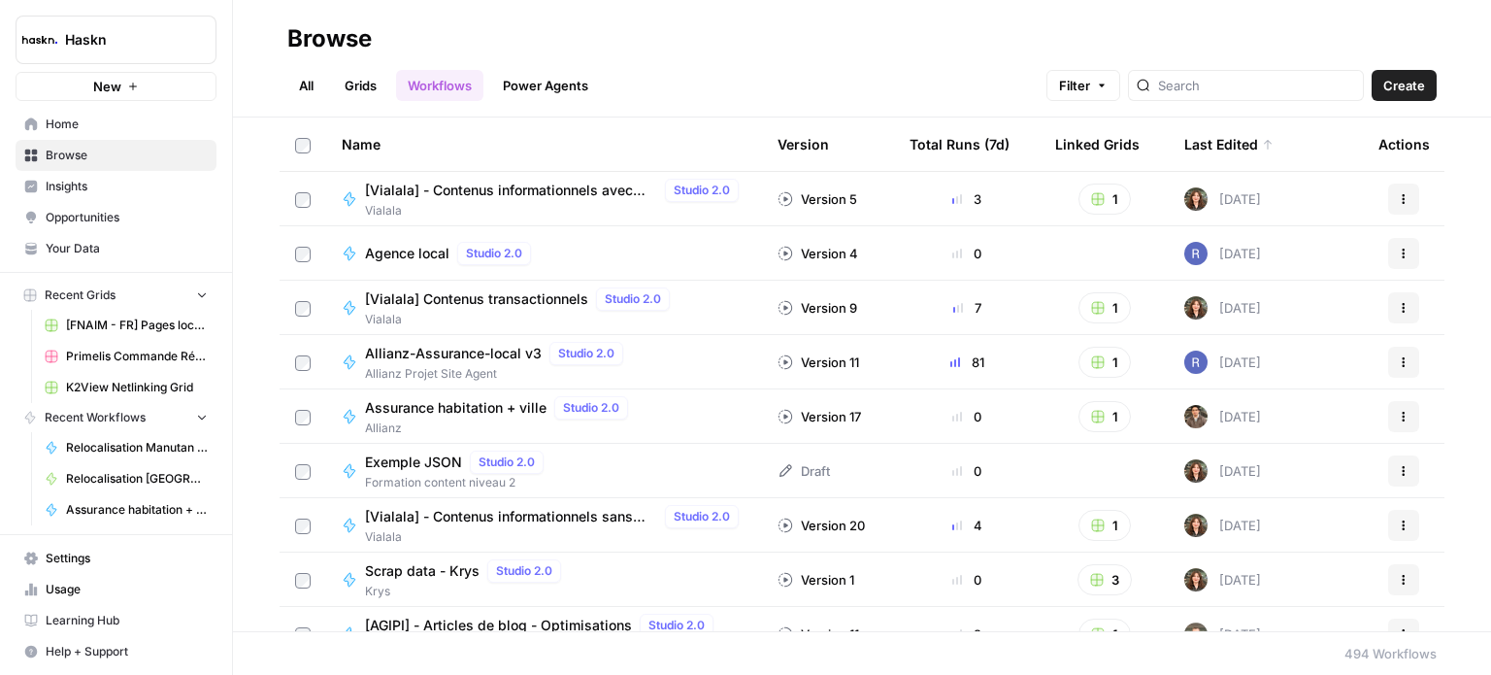
click at [392, 256] on span "Agence local" at bounding box center [407, 253] width 84 height 19
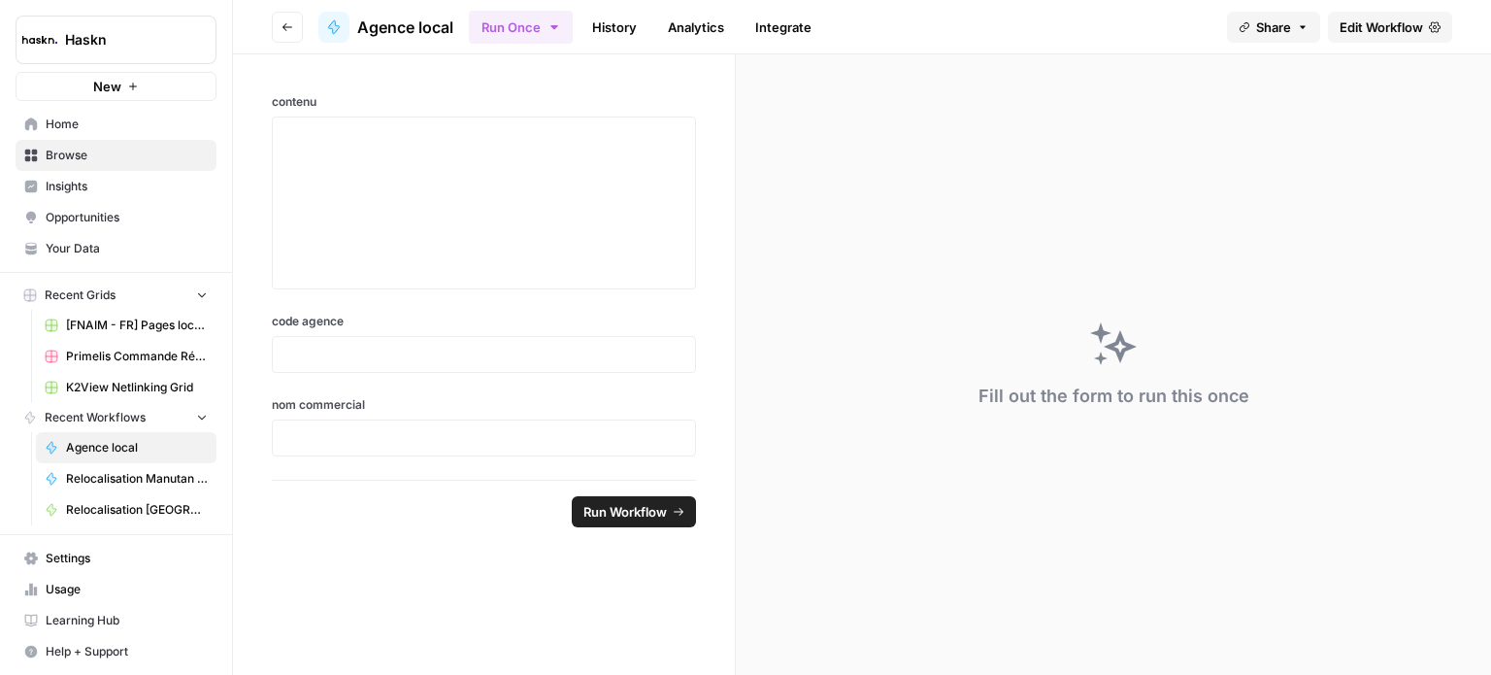
click at [1378, 38] on link "Edit Workflow" at bounding box center [1390, 27] width 124 height 31
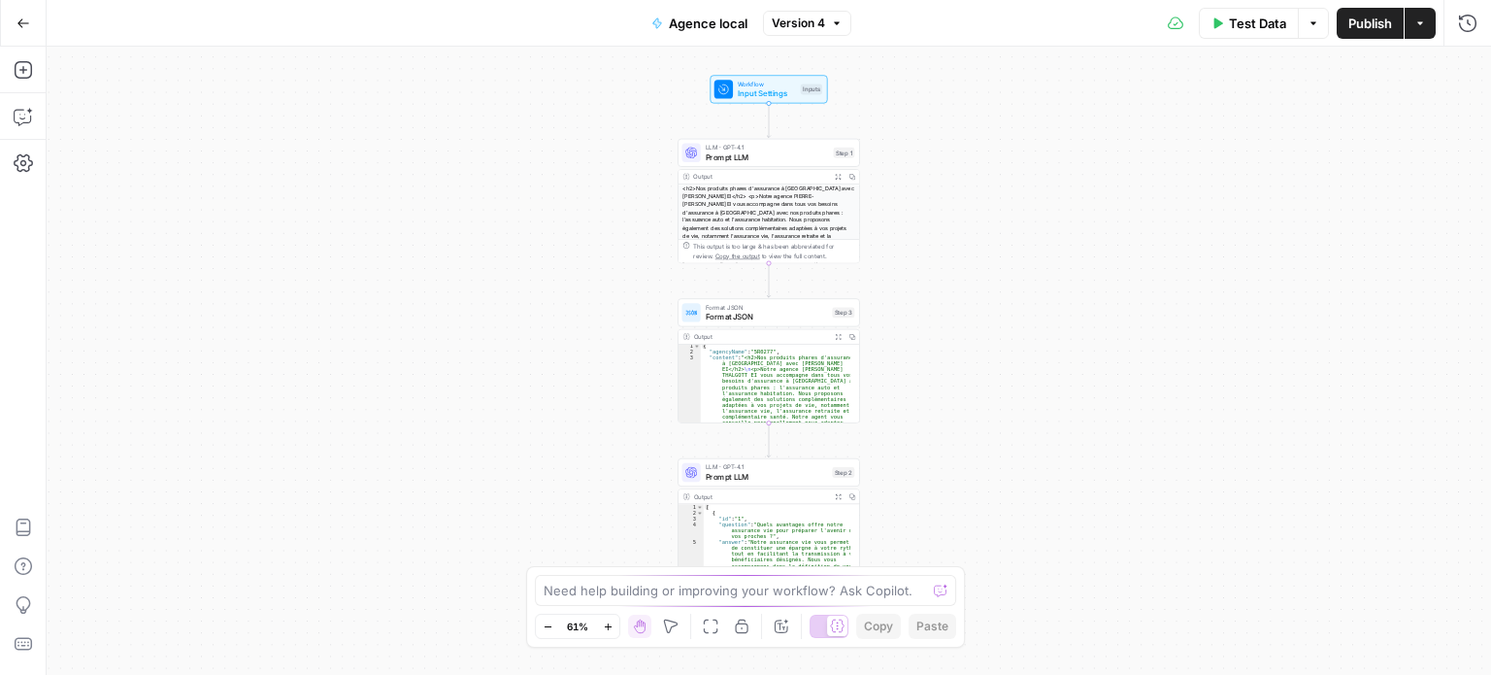
scroll to position [55, 0]
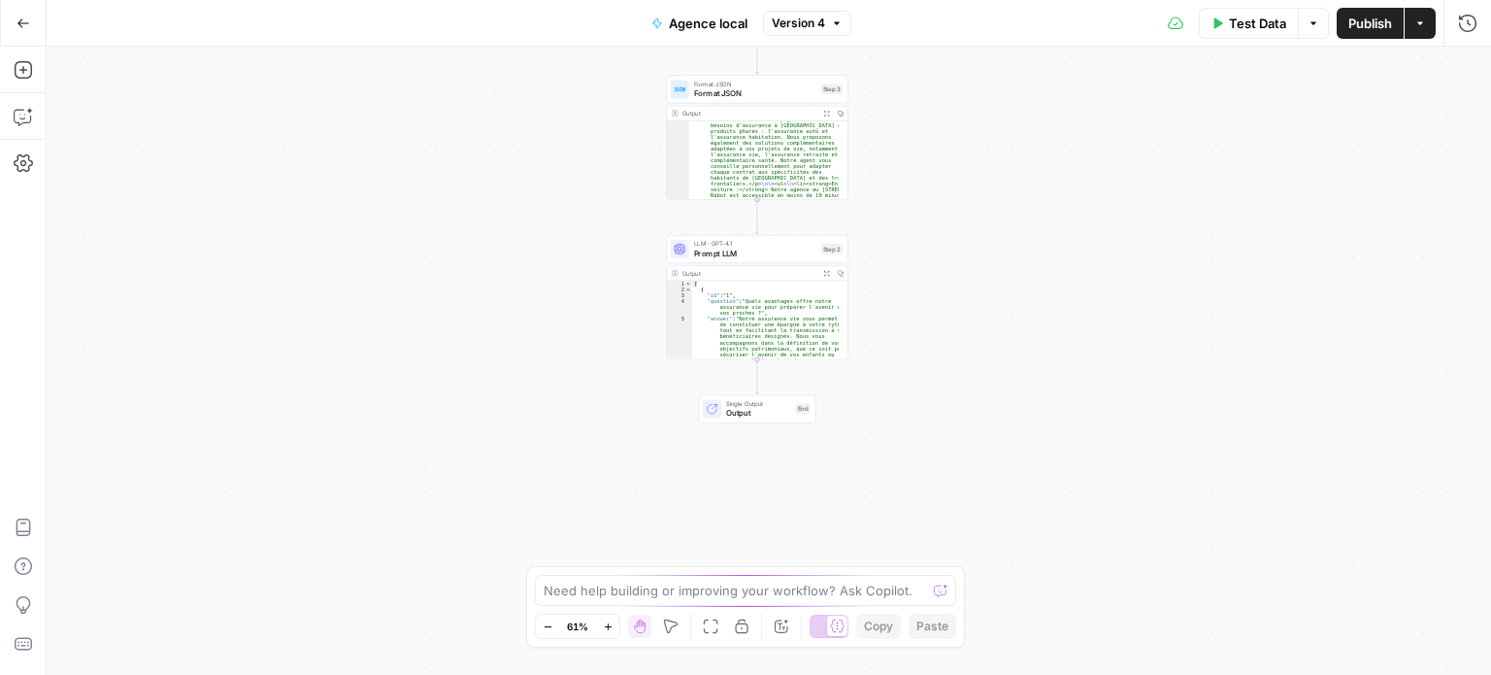
drag, startPoint x: 1009, startPoint y: 449, endPoint x: 998, endPoint y: 226, distance: 223.5
click at [998, 226] on div "Workflow Input Settings Inputs LLM · GPT-4.1 Prompt LLM Step 1 Output Expand Ou…" at bounding box center [769, 361] width 1444 height 628
click at [16, 82] on button "Add Steps" at bounding box center [23, 69] width 31 height 31
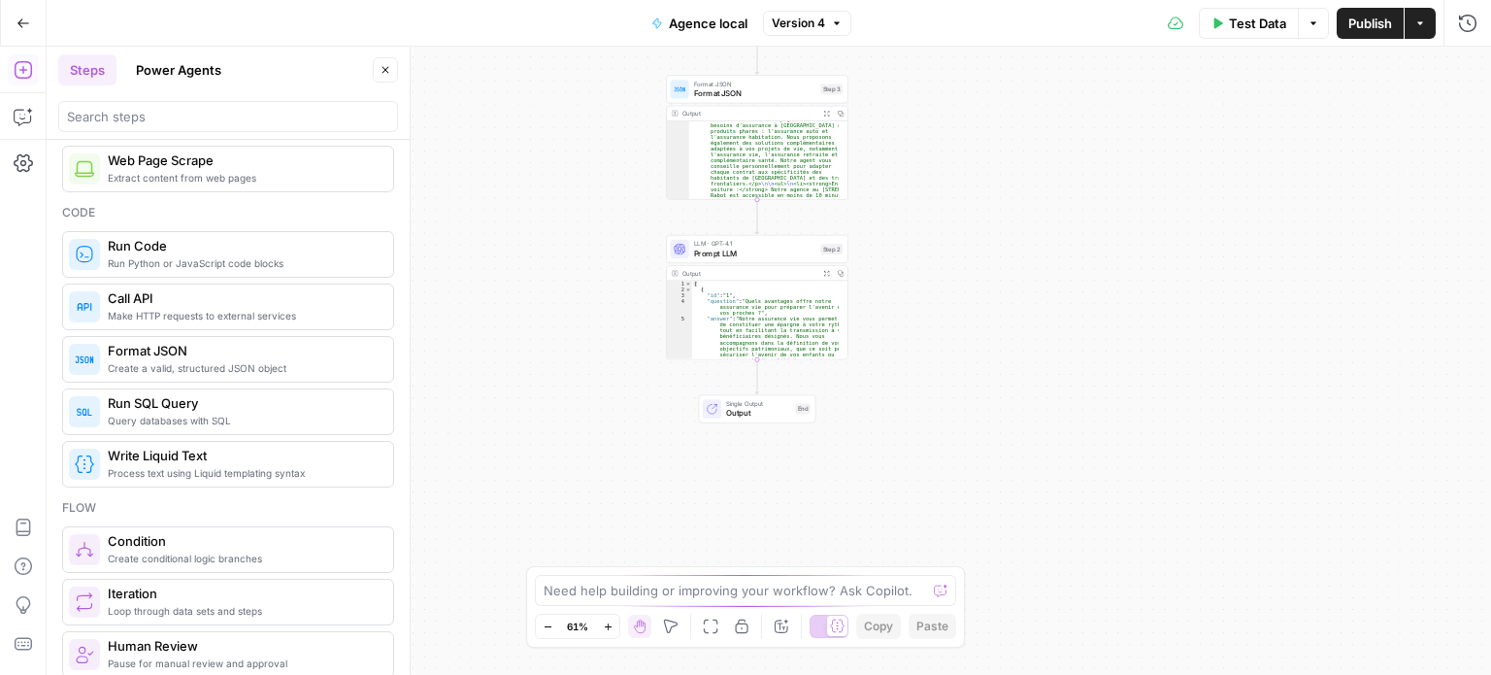
scroll to position [229, 0]
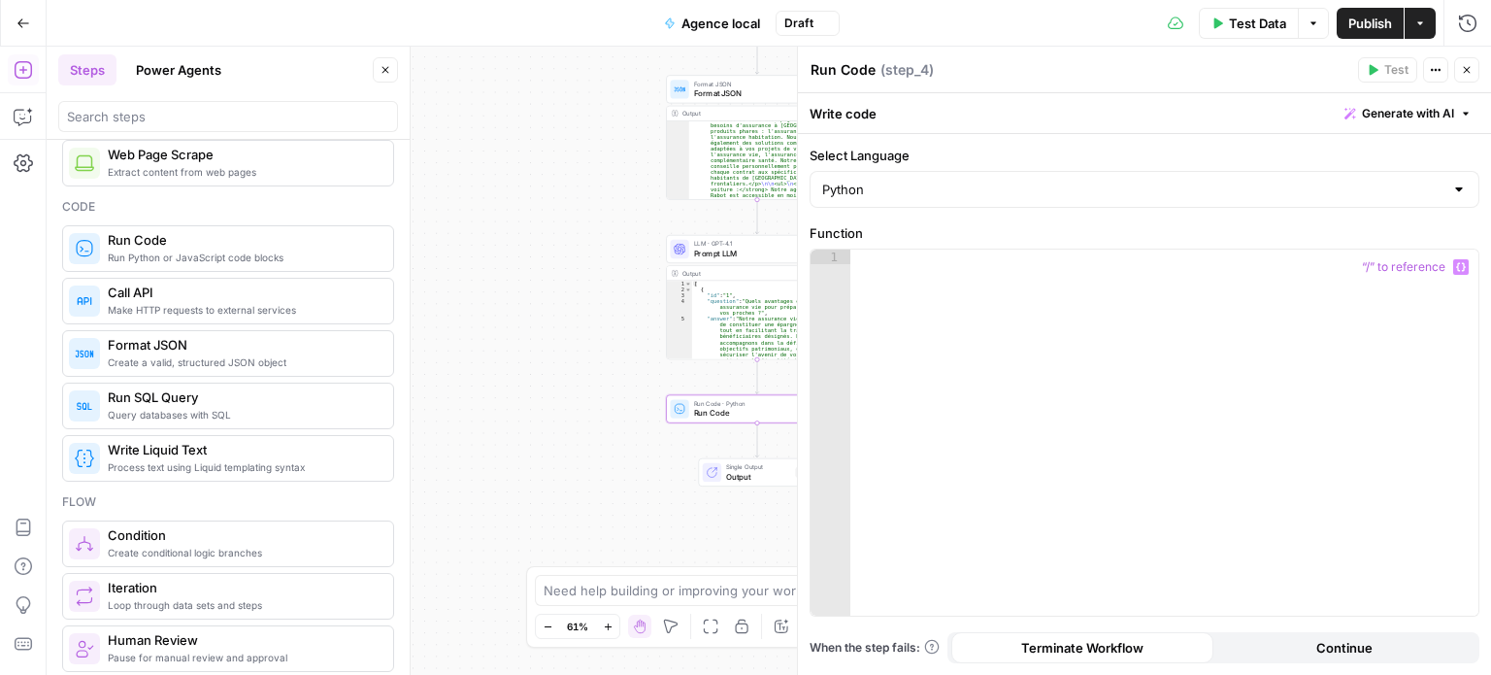
click at [1048, 333] on div at bounding box center [1164, 447] width 629 height 396
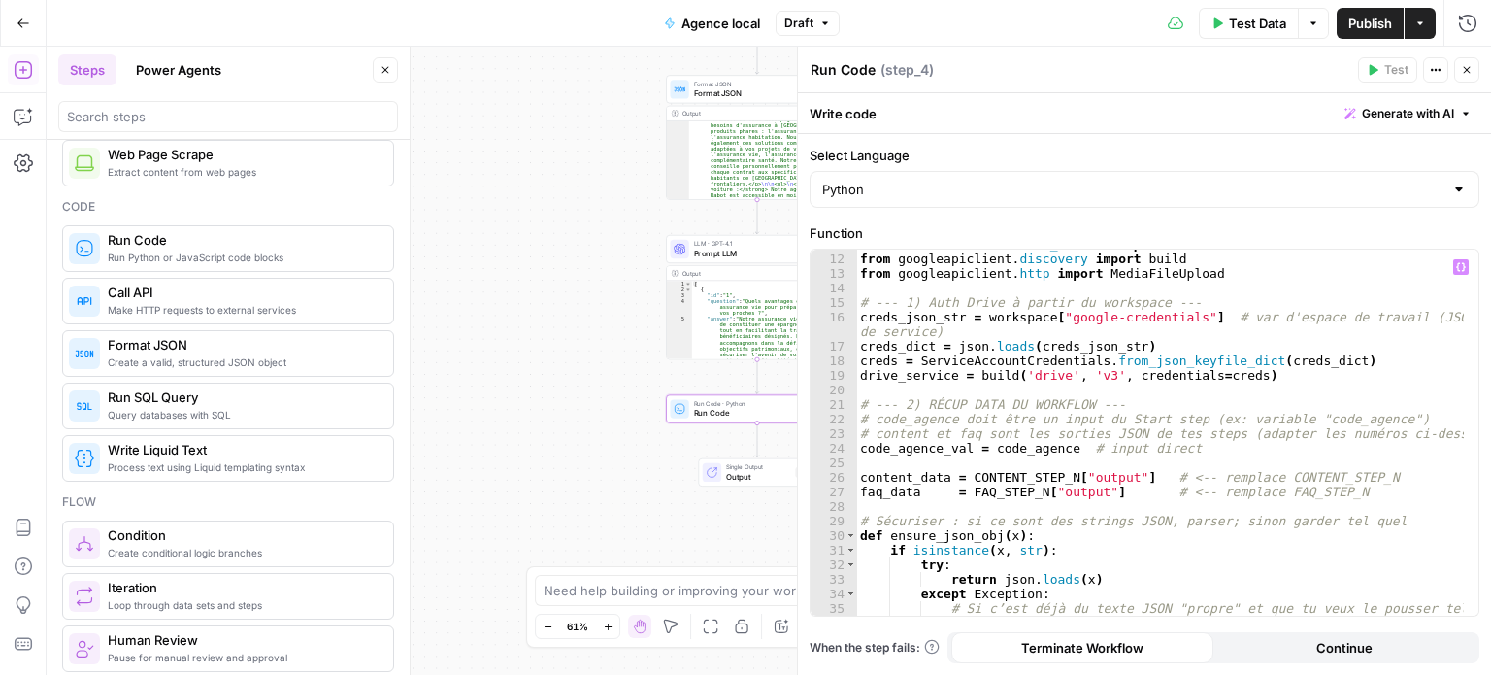
scroll to position [172, 0]
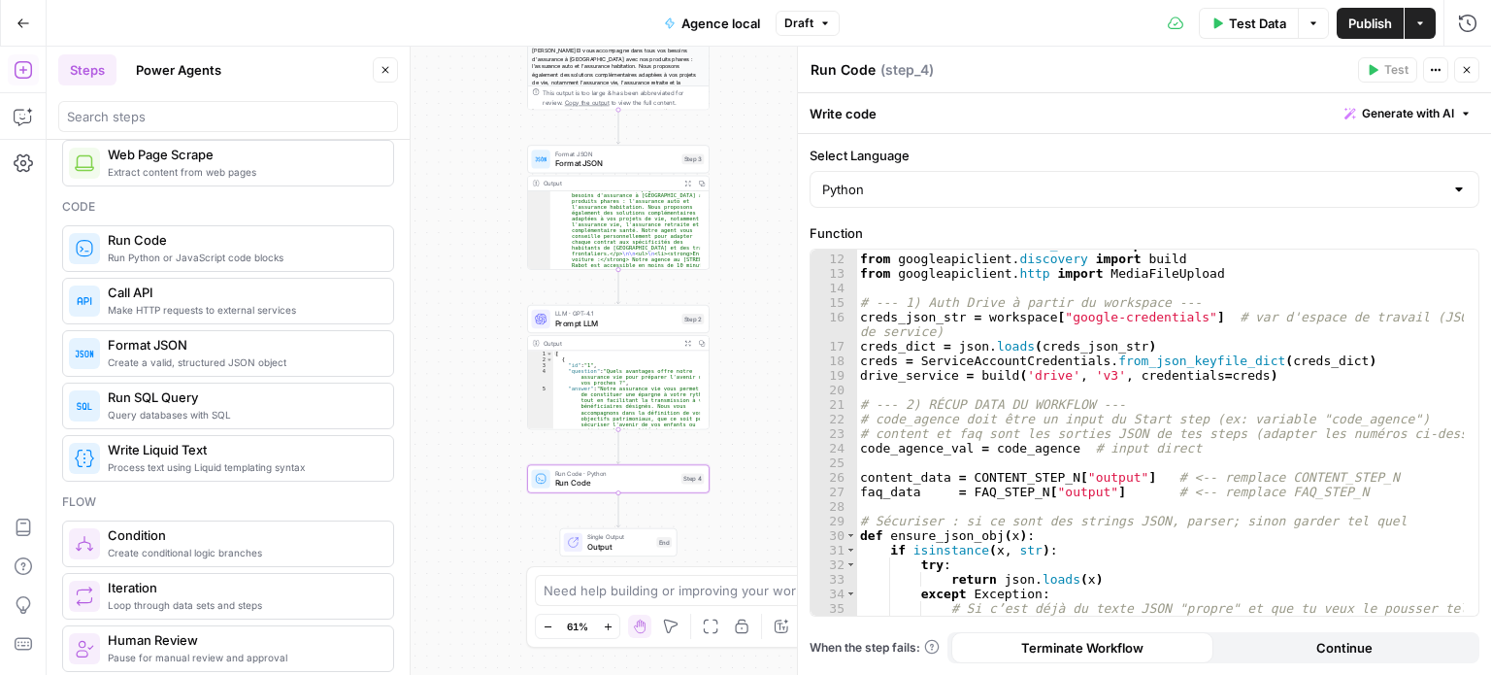
drag, startPoint x: 568, startPoint y: 453, endPoint x: 428, endPoint y: 523, distance: 156.3
click at [428, 523] on div "Workflow Input Settings Inputs LLM · GPT-4.1 Prompt LLM Step 1 Output Expand Ou…" at bounding box center [769, 361] width 1444 height 628
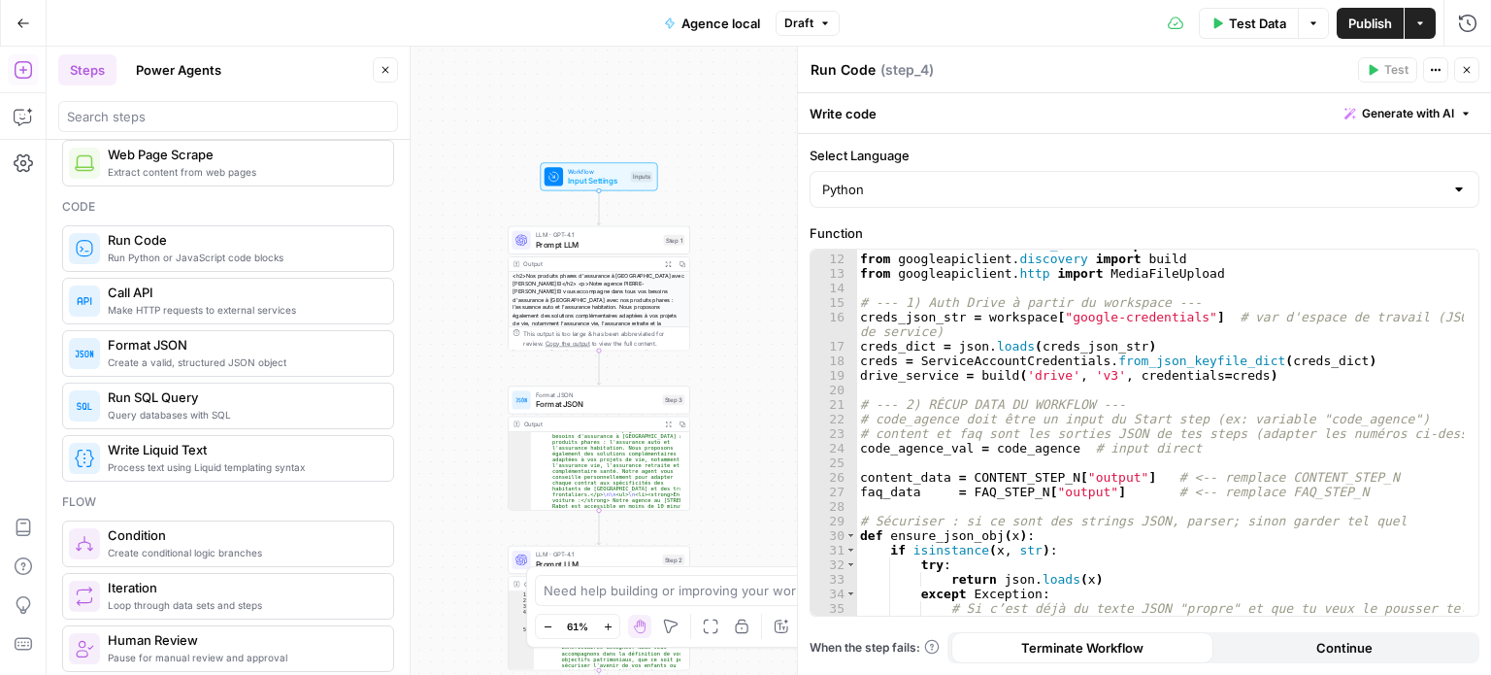
drag, startPoint x: 499, startPoint y: 214, endPoint x: 480, endPoint y: 455, distance: 241.4
click at [480, 455] on div "Workflow Input Settings Inputs LLM · GPT-4.1 Prompt LLM Step 1 Output Expand Ou…" at bounding box center [769, 361] width 1444 height 628
click at [612, 170] on span "Workflow" at bounding box center [597, 172] width 58 height 10
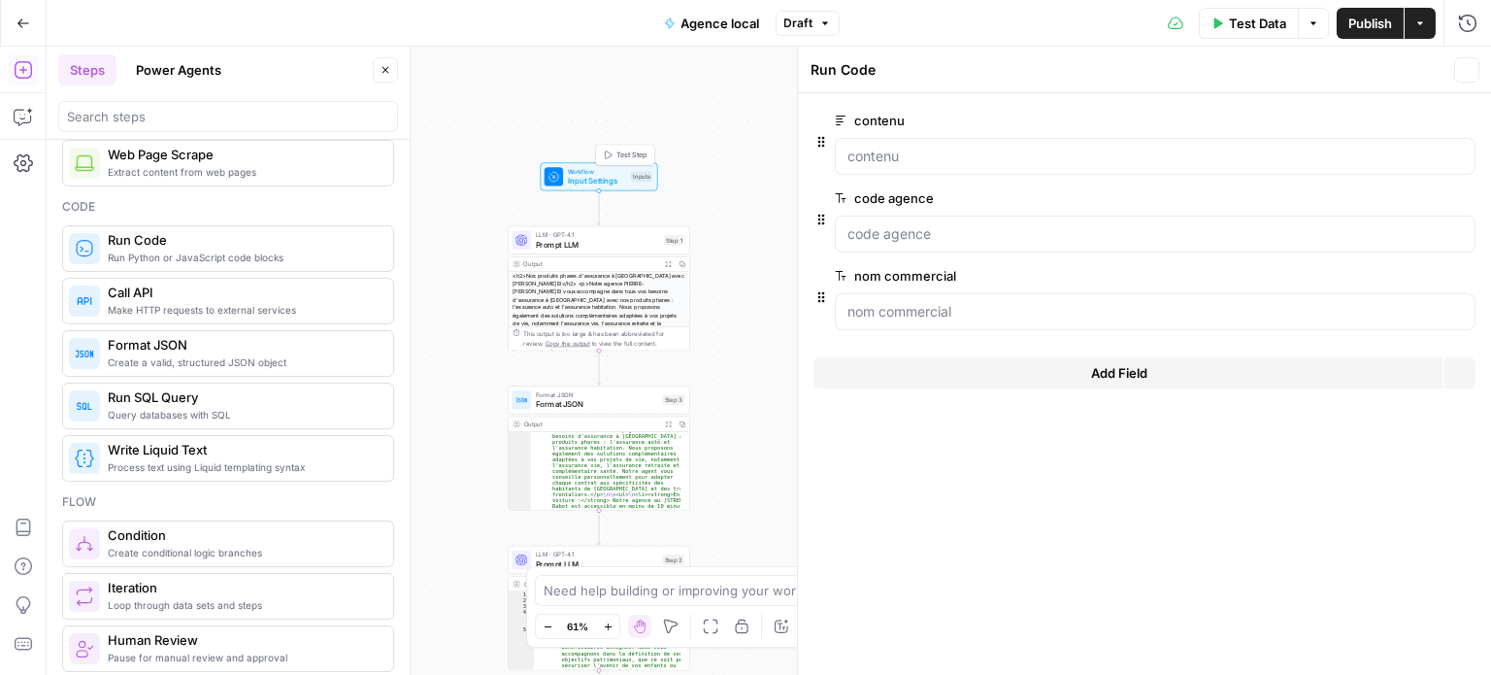
type textarea "Inputs"
click at [1411, 193] on span "edit field" at bounding box center [1402, 198] width 43 height 16
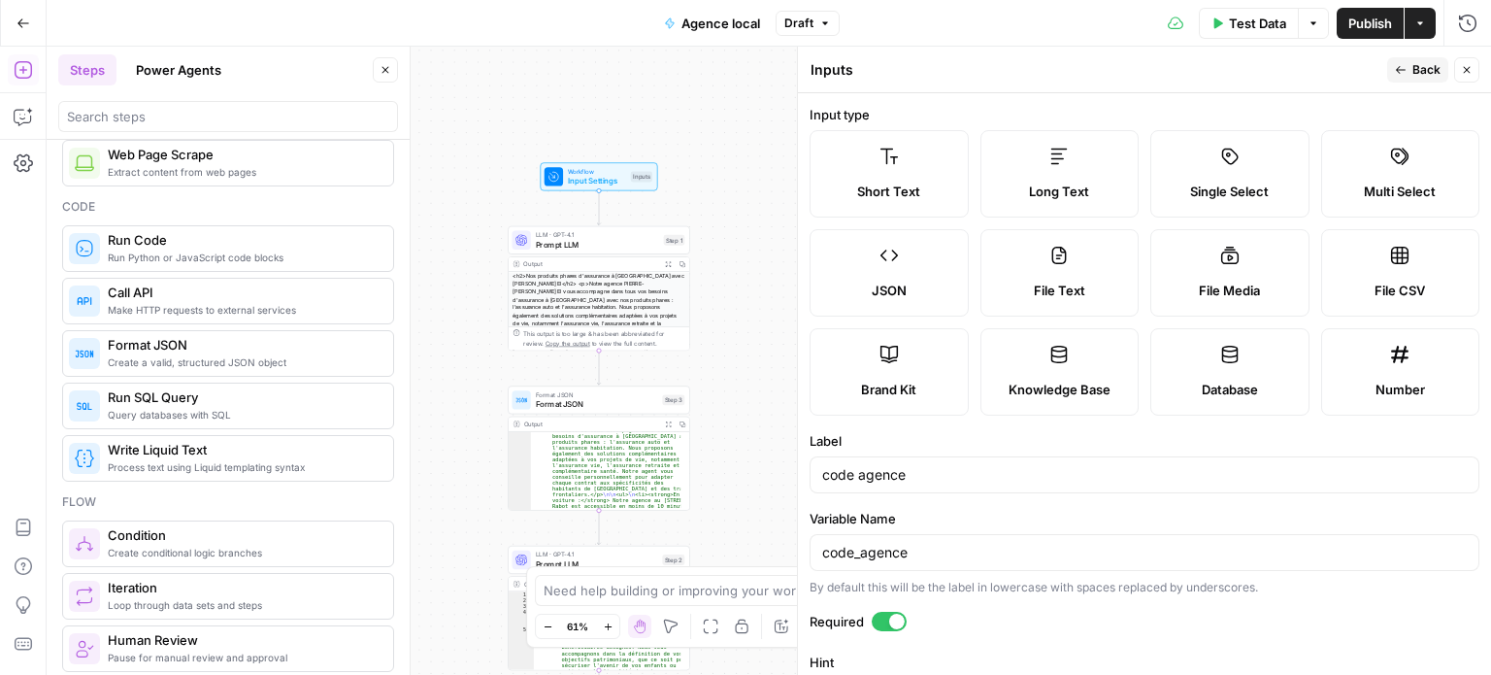
scroll to position [118, 0]
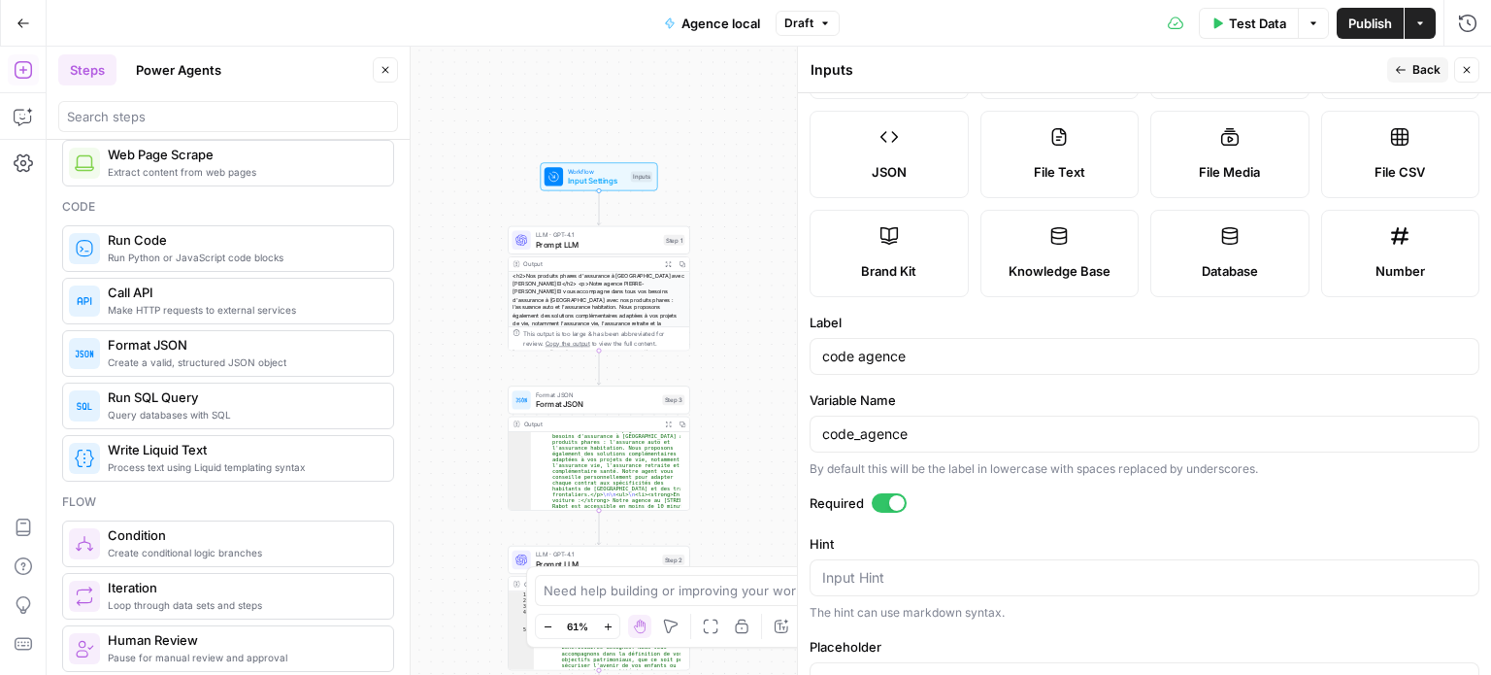
click at [1436, 69] on span "Back" at bounding box center [1426, 69] width 28 height 17
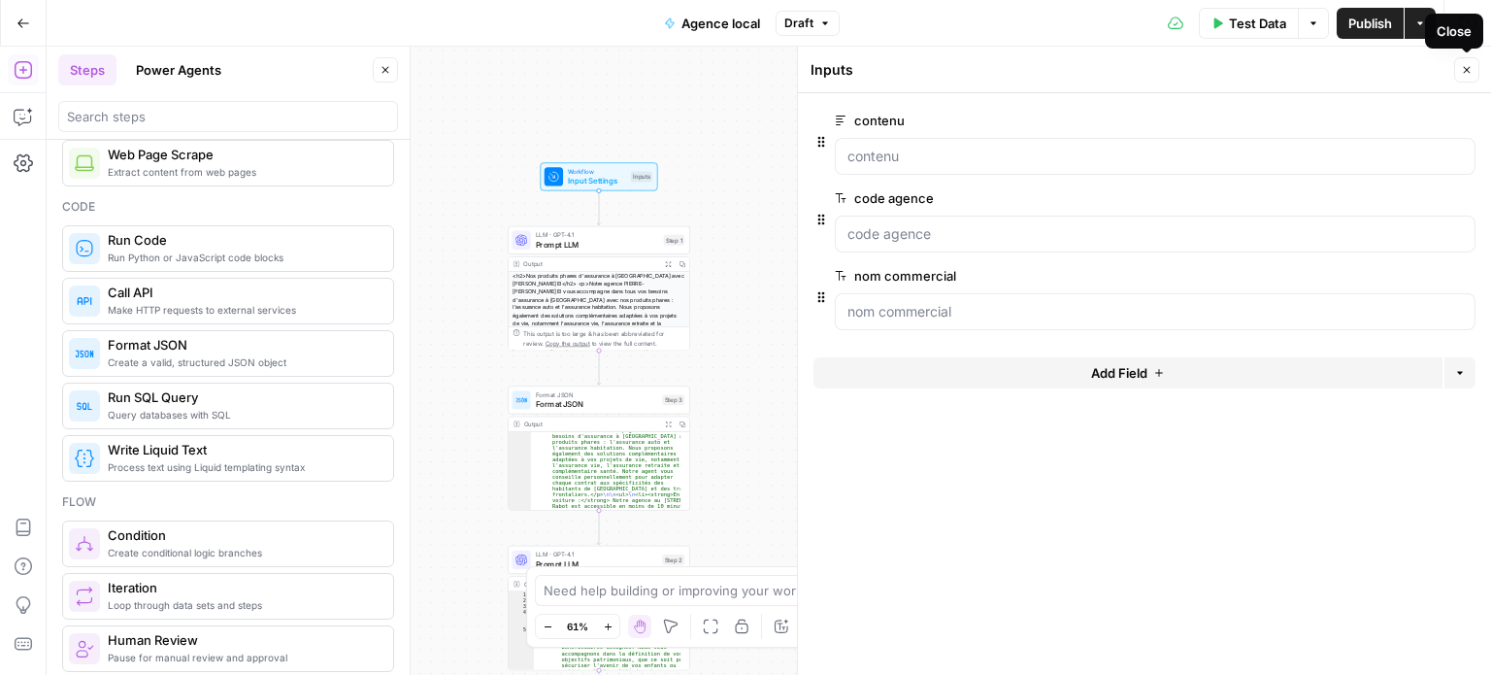
click at [1467, 68] on icon "button" at bounding box center [1467, 70] width 7 height 7
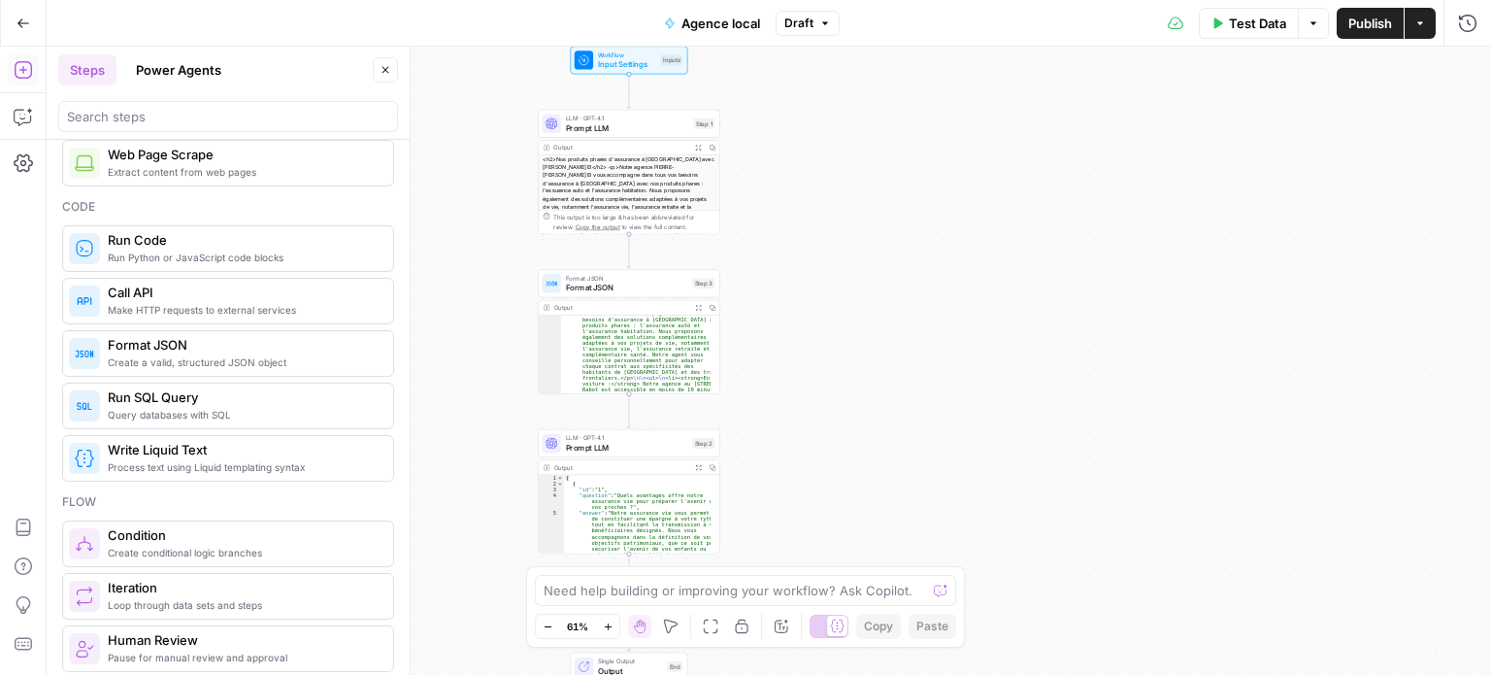
drag, startPoint x: 918, startPoint y: 371, endPoint x: 1013, endPoint y: 123, distance: 265.1
click at [1013, 123] on div "Workflow Input Settings Inputs LLM · GPT-4.1 Prompt LLM Step 1 Output Expand Ou…" at bounding box center [769, 361] width 1444 height 628
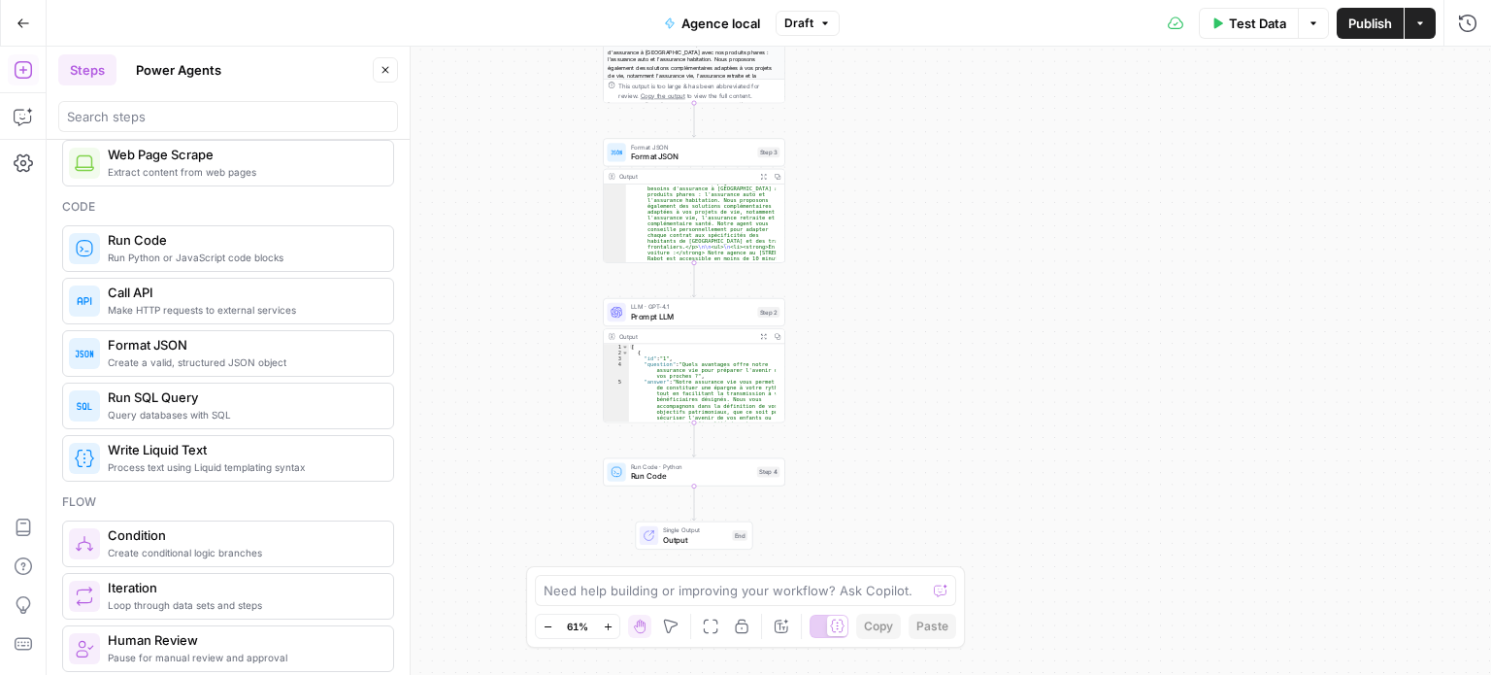
click at [696, 470] on span "Run Code" at bounding box center [691, 476] width 121 height 12
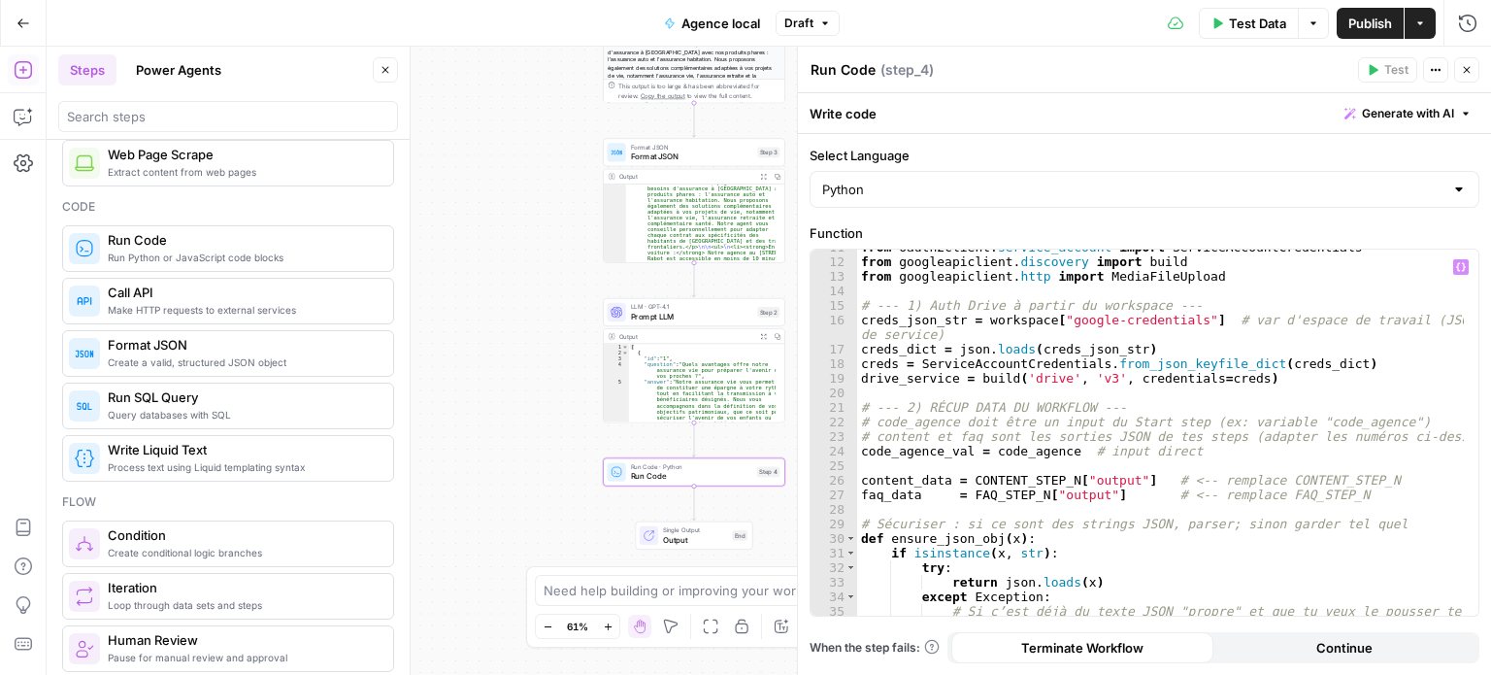
scroll to position [170, 0]
click at [1070, 450] on div "from oauth2client . service_account import ServiceAccountCredentials from googl…" at bounding box center [1161, 445] width 608 height 411
click at [1060, 452] on div "from oauth2client . service_account import ServiceAccountCredentials from googl…" at bounding box center [1161, 445] width 608 height 411
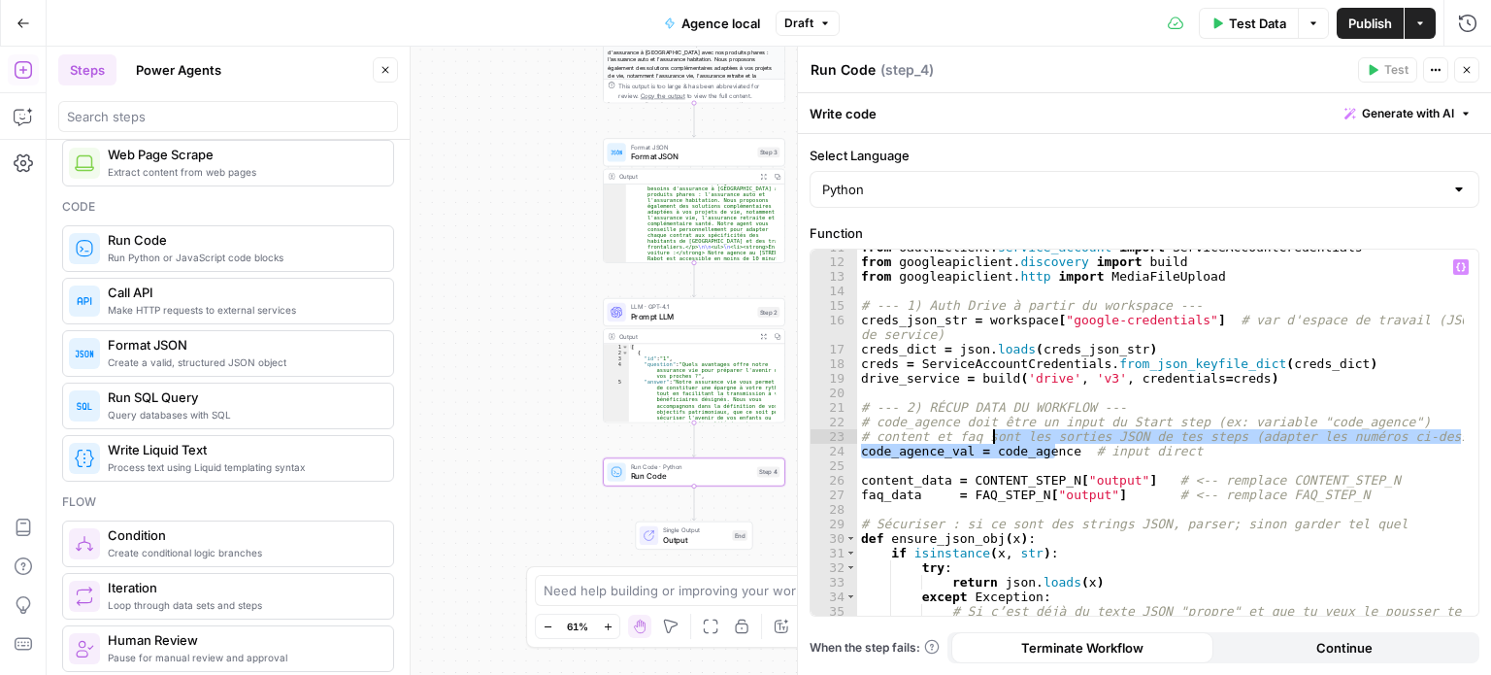
drag, startPoint x: 1058, startPoint y: 449, endPoint x: 994, endPoint y: 442, distance: 64.5
click at [994, 442] on div "from oauth2client . service_account import ServiceAccountCredentials from googl…" at bounding box center [1161, 445] width 608 height 411
click at [1031, 451] on div "from oauth2client . service_account import ServiceAccountCredentials from googl…" at bounding box center [1160, 432] width 607 height 366
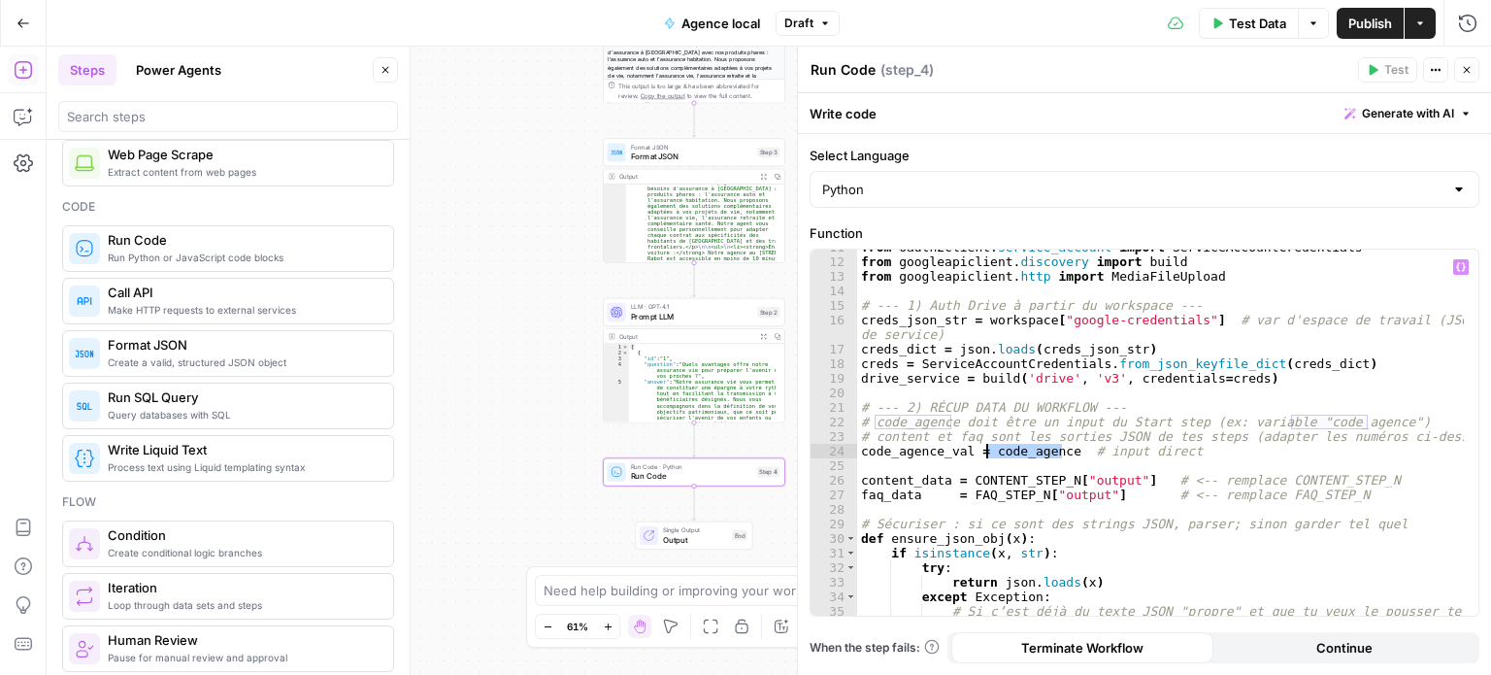
drag, startPoint x: 1059, startPoint y: 453, endPoint x: 986, endPoint y: 453, distance: 72.8
click at [986, 453] on div "from oauth2client . service_account import ServiceAccountCredentials from googl…" at bounding box center [1161, 445] width 608 height 411
click at [1458, 269] on icon "button" at bounding box center [1461, 267] width 10 height 9
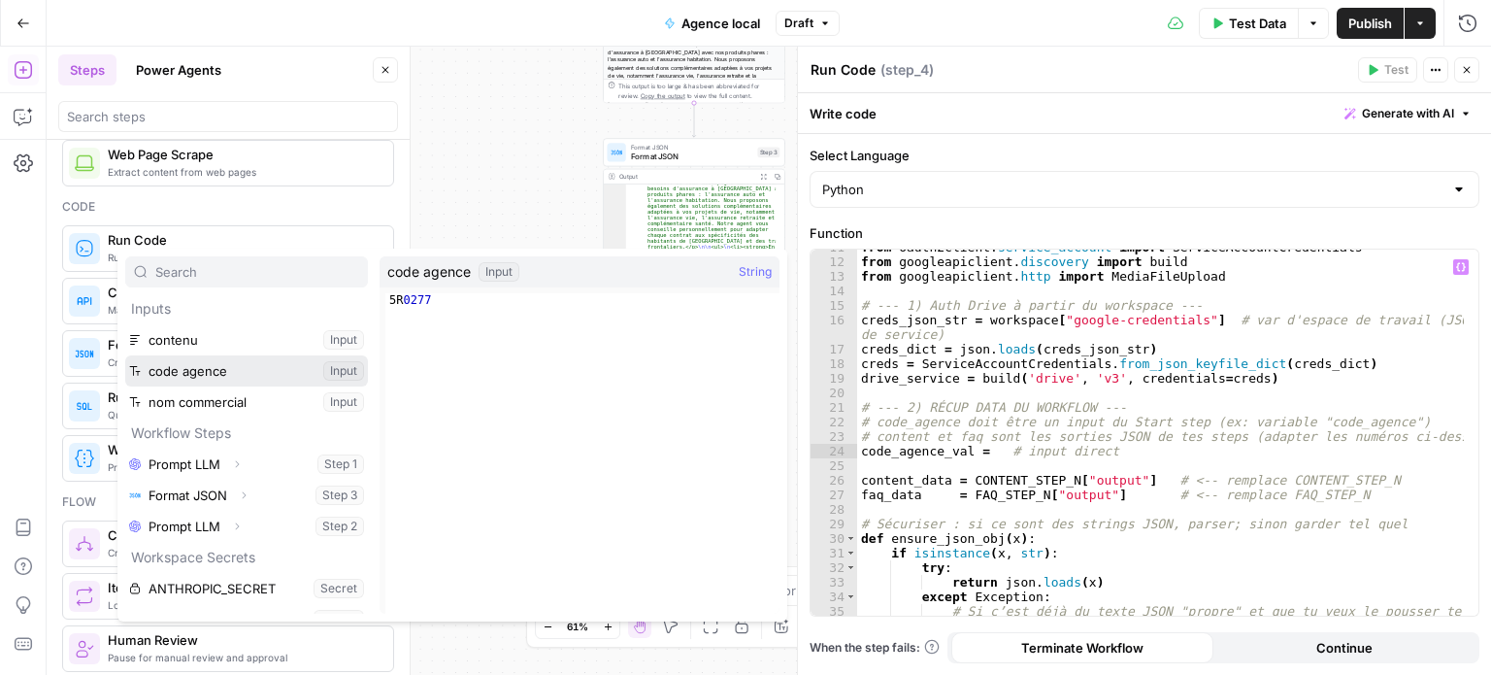
click at [188, 378] on button "Select variable code agence" at bounding box center [246, 370] width 243 height 31
type textarea "**********"
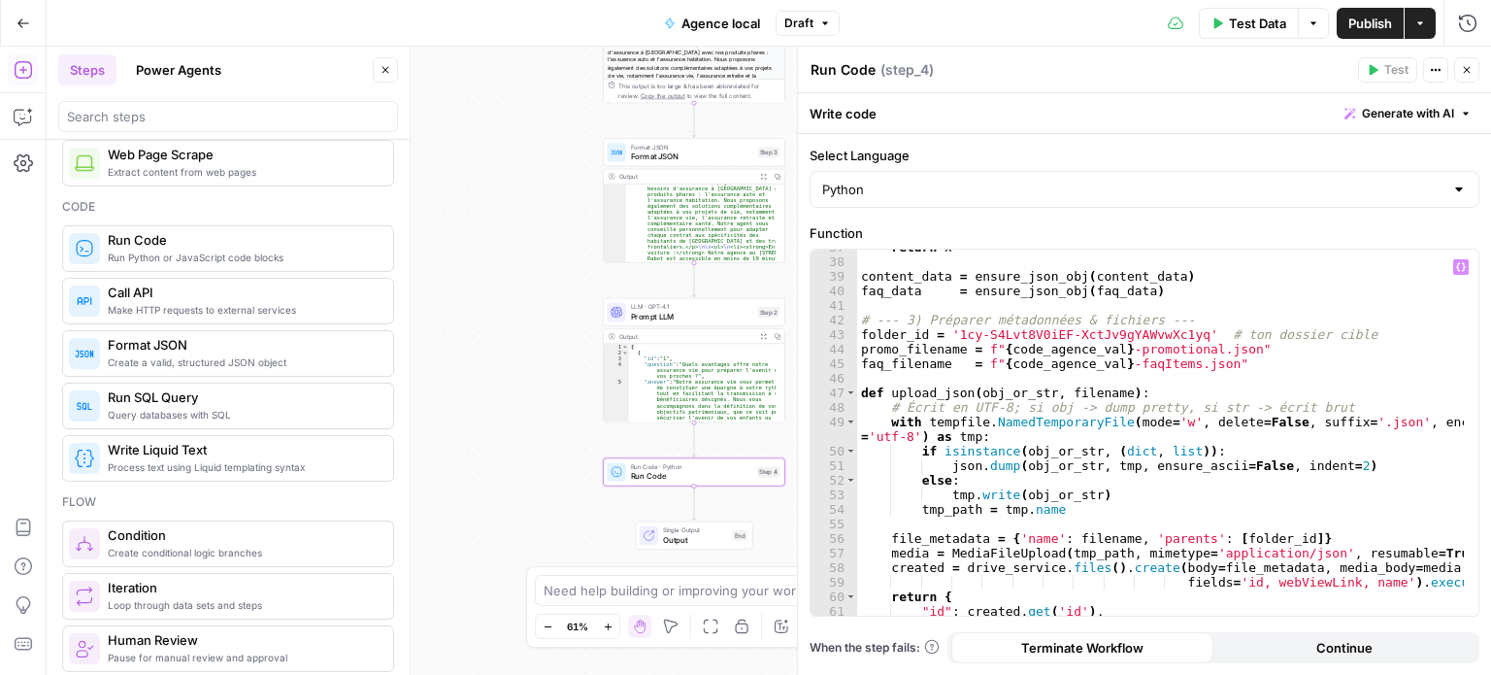
scroll to position [531, 0]
